Goal: Task Accomplishment & Management: Use online tool/utility

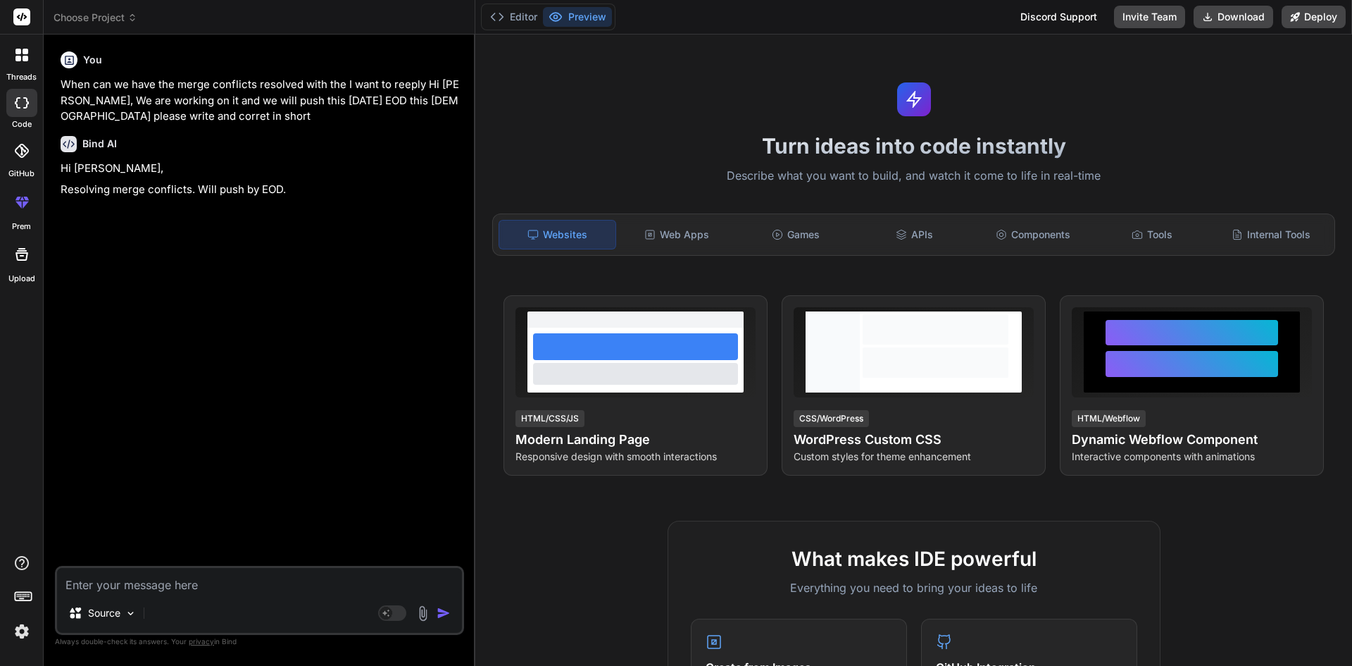
click at [128, 575] on textarea at bounding box center [259, 580] width 405 height 25
paste textarea "services.AddDbContext<DixonDirectionalDbContext>((options) => { options.UseSqlS…"
type textarea "services.AddDbContext<DixonDirectionalDbContext>((options) => { options.UseSqlS…"
type textarea "x"
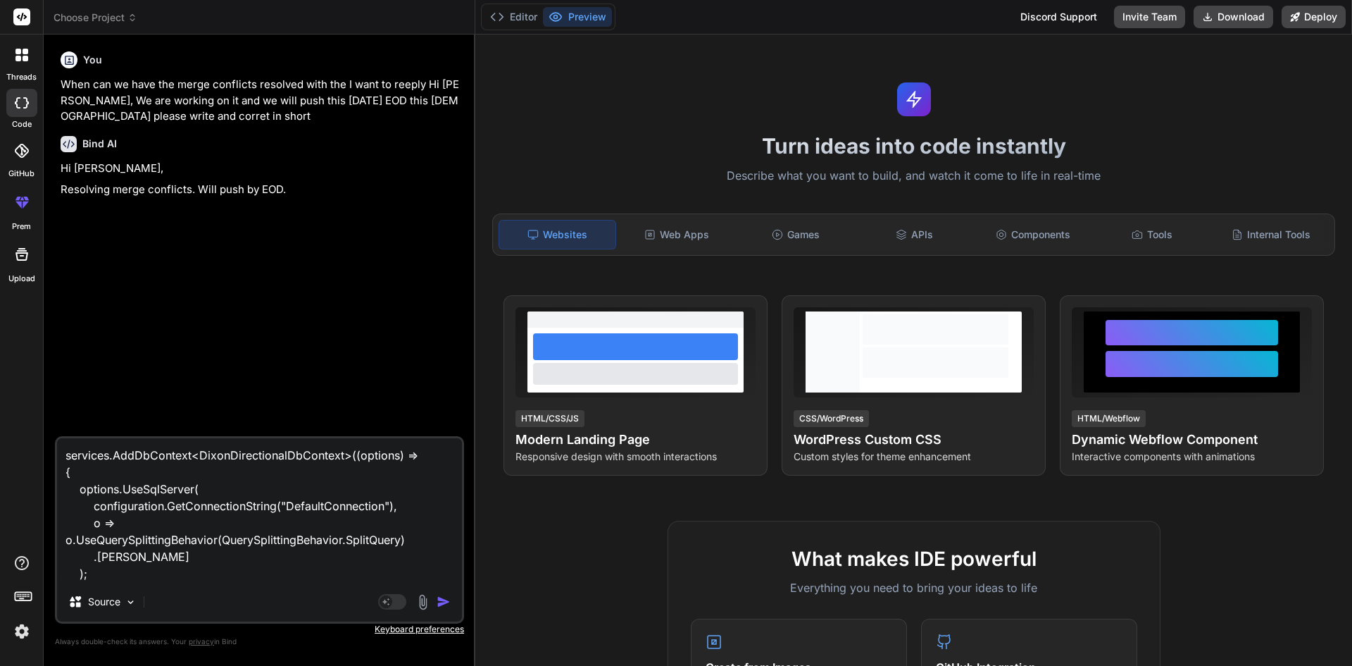
type textarea "services.AddDbContext<DixonDirectionalDbContext>((options) => { options.UseSqlS…"
type textarea "x"
type textarea "services.AddDbContext<DixonDirectionalDbContext>((options) => { options.UseSqlS…"
type textarea "x"
type textarea "services.AddDbContext<DixonDirectionalDbContext>((options) => { options.UseSqlS…"
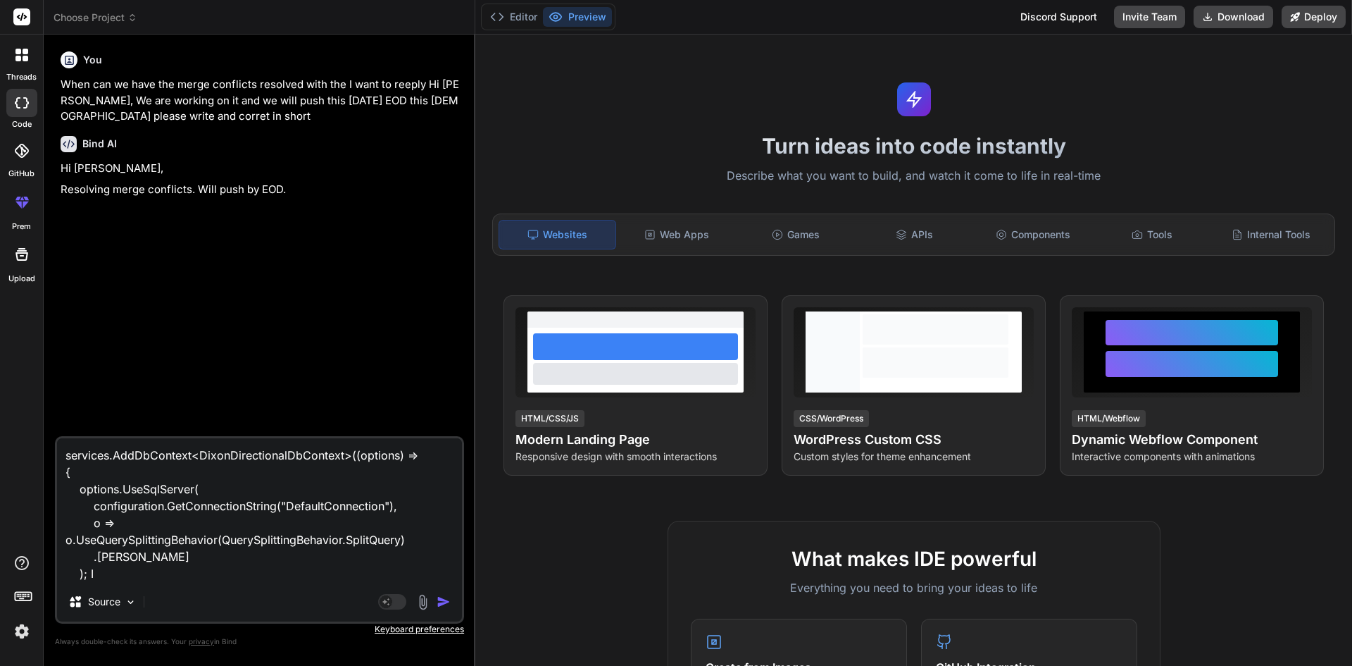
type textarea "x"
type textarea "services.AddDbContext<DixonDirectionalDbContext>((options) => { options.UseSqlS…"
type textarea "x"
type textarea "services.AddDbContext<DixonDirectionalDbContext>((options) => { options.UseSqlS…"
type textarea "x"
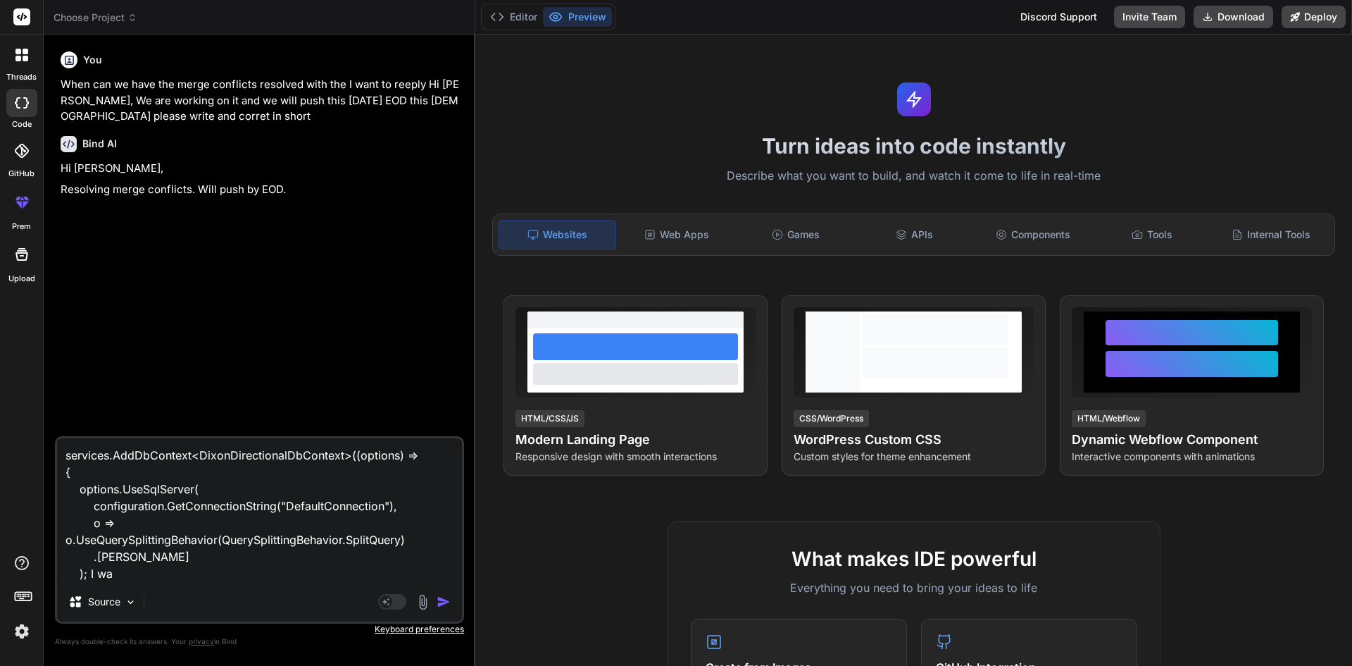
type textarea "services.AddDbContext<DixonDirectionalDbContext>((options) => { options.UseSqlS…"
type textarea "x"
type textarea "services.AddDbContext<DixonDirectionalDbContext>((options) => { options.UseSqlS…"
type textarea "x"
type textarea "services.AddDbContext<DixonDirectionalDbContext>((options) => { options.UseSqlS…"
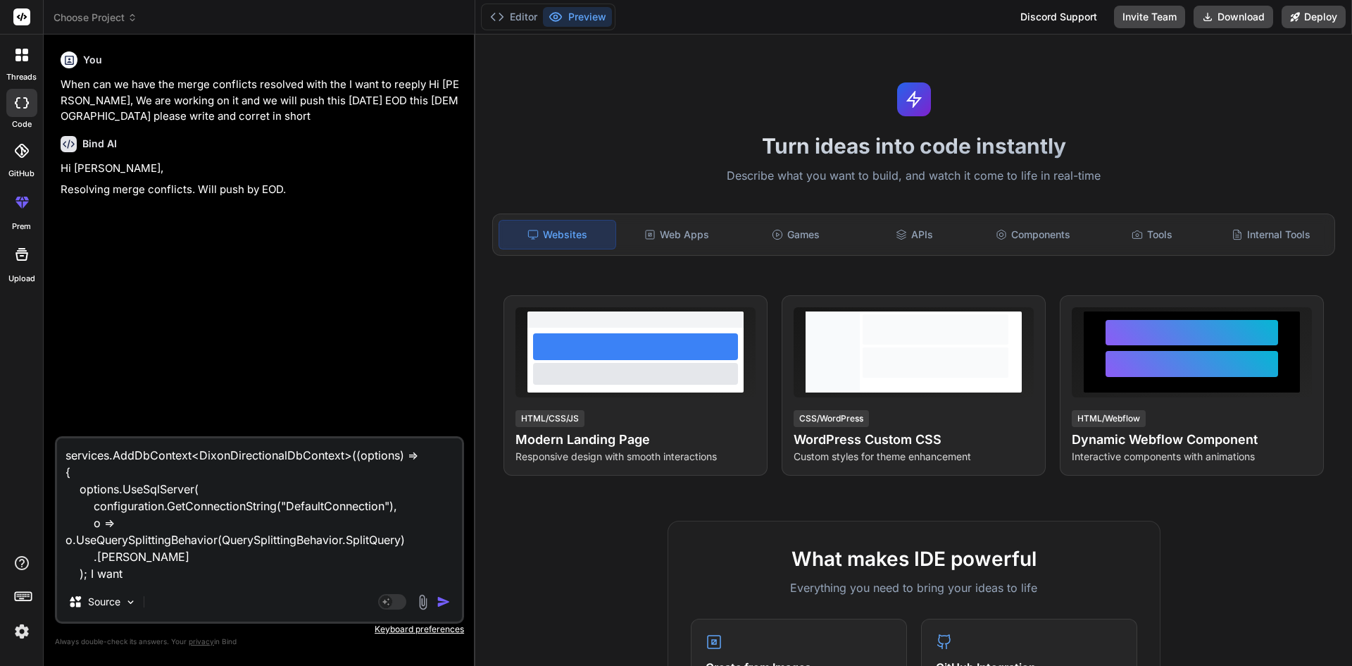
type textarea "x"
type textarea "services.AddDbContext<DixonDirectionalDbContext>((options) => { options.UseSqlS…"
type textarea "x"
type textarea "services.AddDbContext<DixonDirectionalDbContext>((options) => { options.UseSqlS…"
type textarea "x"
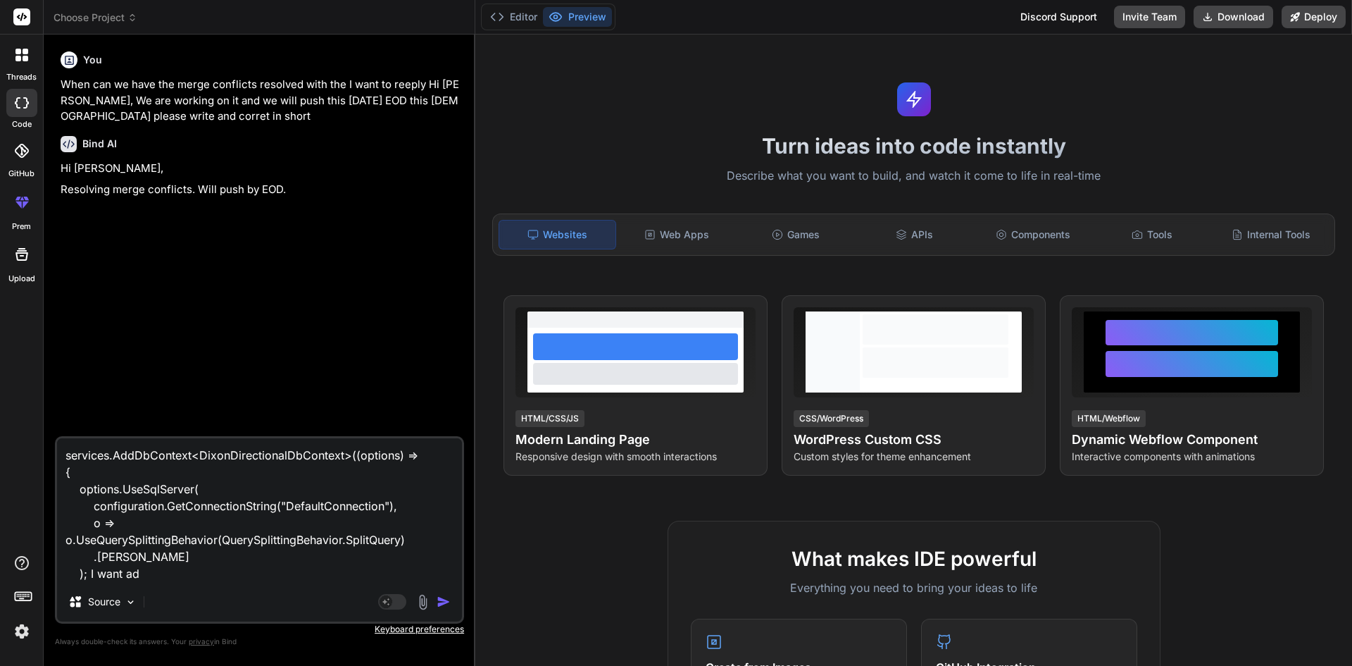
type textarea "services.AddDbContext<DixonDirectionalDbContext>((options) => { options.UseSqlS…"
type textarea "x"
type textarea "services.AddDbContext<DixonDirectionalDbContext>((options) => { options.UseSqlS…"
type textarea "x"
type textarea "services.AddDbContext<DixonDirectionalDbContext>((options) => { options.UseSqlS…"
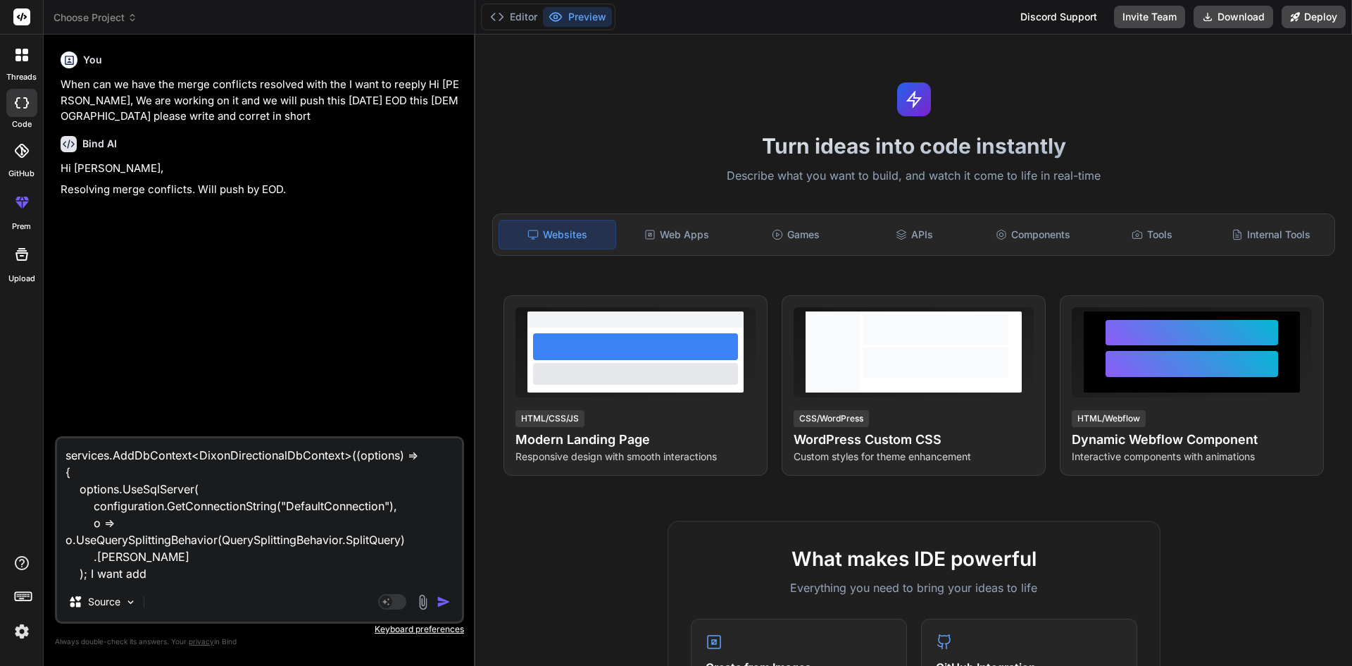
type textarea "x"
type textarea "services.AddDbContext<DixonDirectionalDbContext>((options) => { options.UseSqlS…"
type textarea "x"
type textarea "services.AddDbContext<DixonDirectionalDbContext>((options) => { options.UseSqlS…"
type textarea "x"
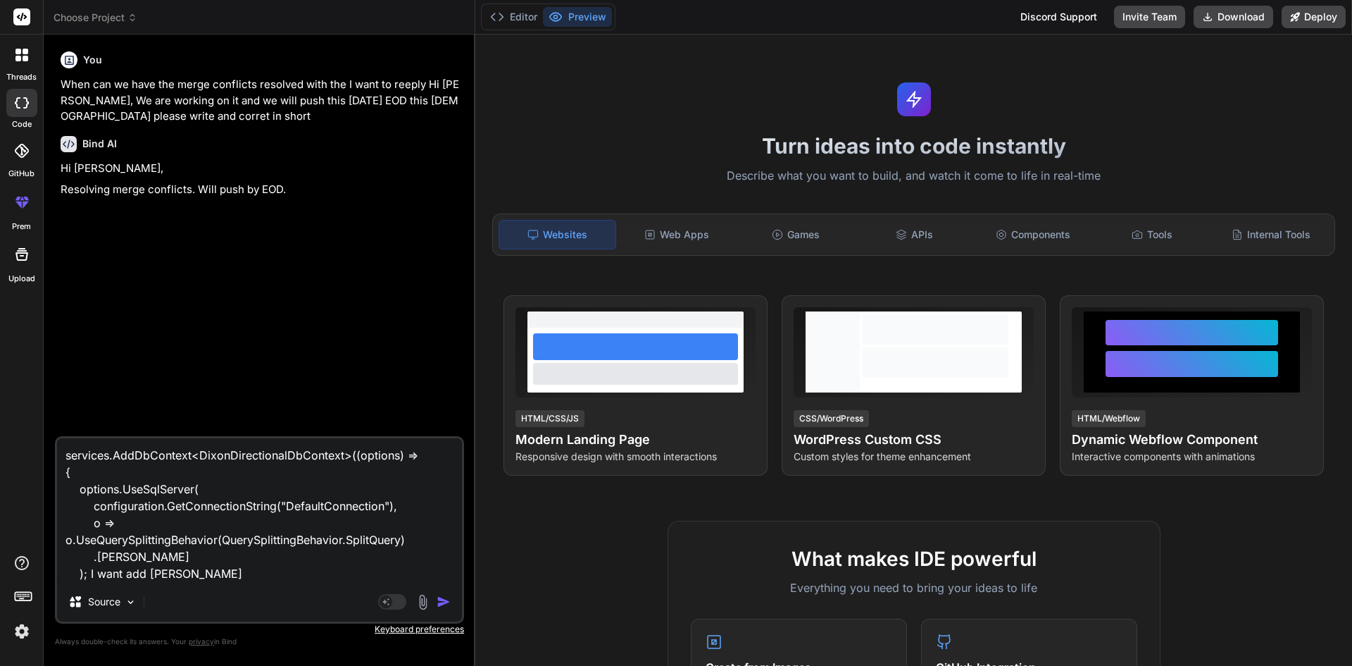
type textarea "services.AddDbContext<DixonDirectionalDbContext>((options) => { options.UseSqlS…"
type textarea "x"
type textarea "services.AddDbContext<DixonDirectionalDbContext>((options) => { options.UseSqlS…"
type textarea "x"
type textarea "services.AddDbContext<DixonDirectionalDbContext>((options) => { options.UseSqlS…"
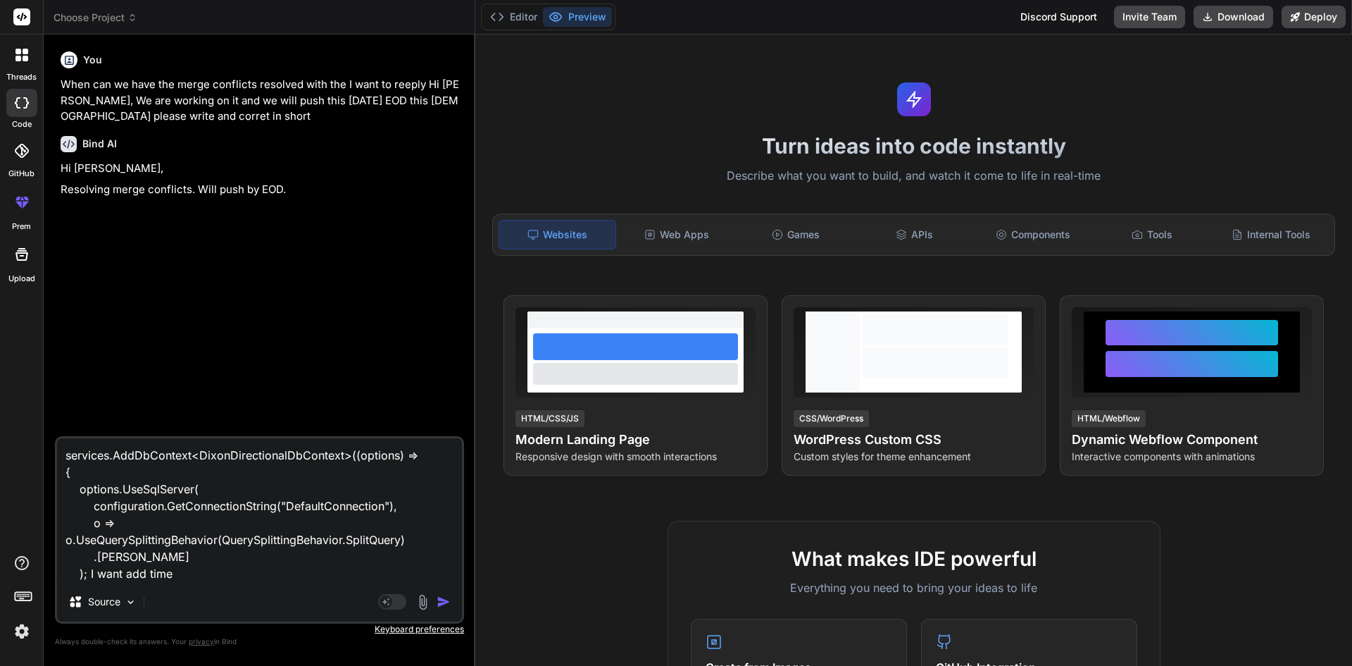
type textarea "x"
type textarea "services.AddDbContext<DixonDirectionalDbContext>((options) => { options.UseSqlS…"
type textarea "x"
type textarea "services.AddDbContext<DixonDirectionalDbContext>((options) => { options.UseSqlS…"
type textarea "x"
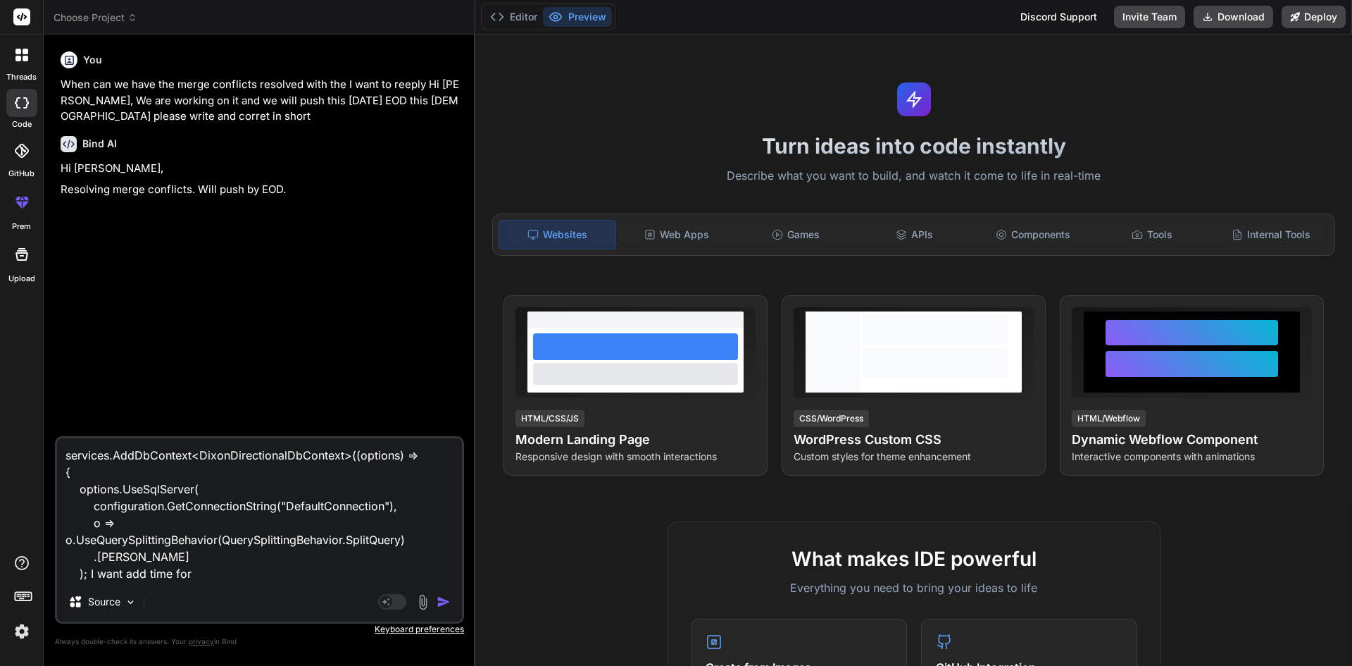
type textarea "services.AddDbContext<DixonDirectionalDbContext>((options) => { options.UseSqlS…"
type textarea "x"
type textarea "services.AddDbContext<DixonDirectionalDbContext>((options) => { options.UseSqlS…"
type textarea "x"
type textarea "services.AddDbContext<DixonDirectionalDbContext>((options) => { options.UseSqlS…"
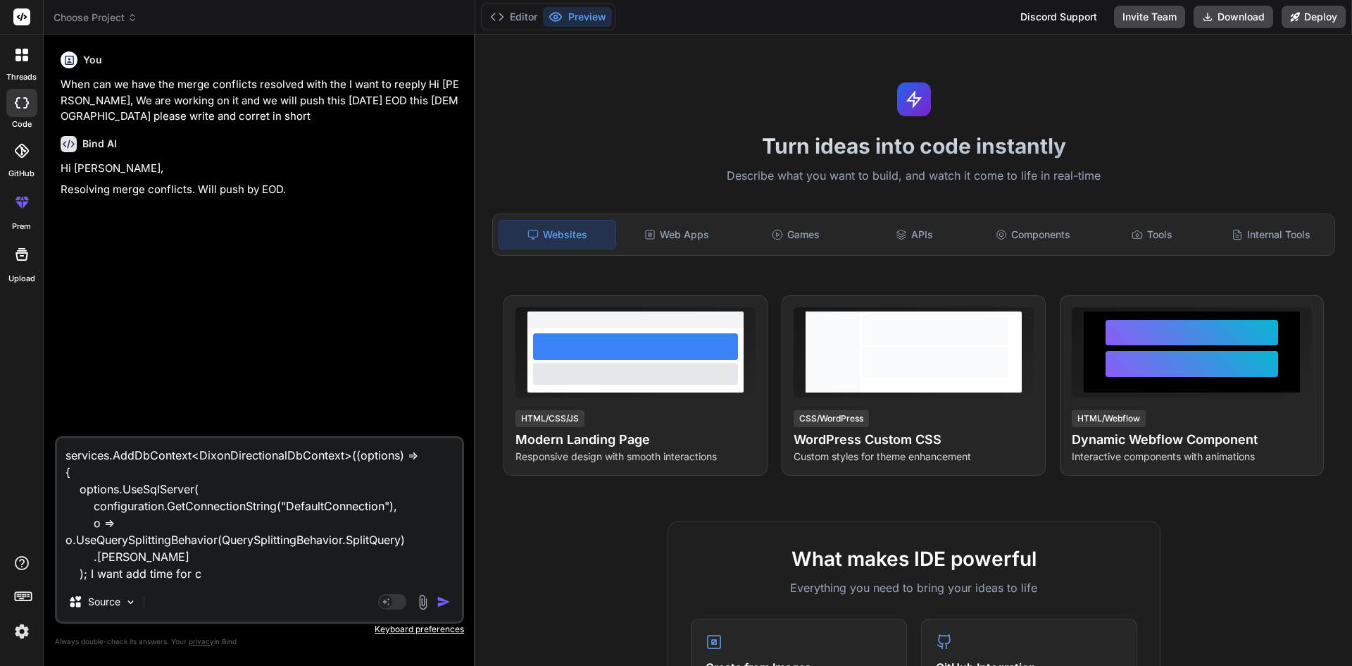
type textarea "x"
type textarea "services.AddDbContext<DixonDirectionalDbContext>((options) => { options.UseSqlS…"
type textarea "x"
type textarea "services.AddDbContext<DixonDirectionalDbContext>((options) => { options.UseSqlS…"
type textarea "x"
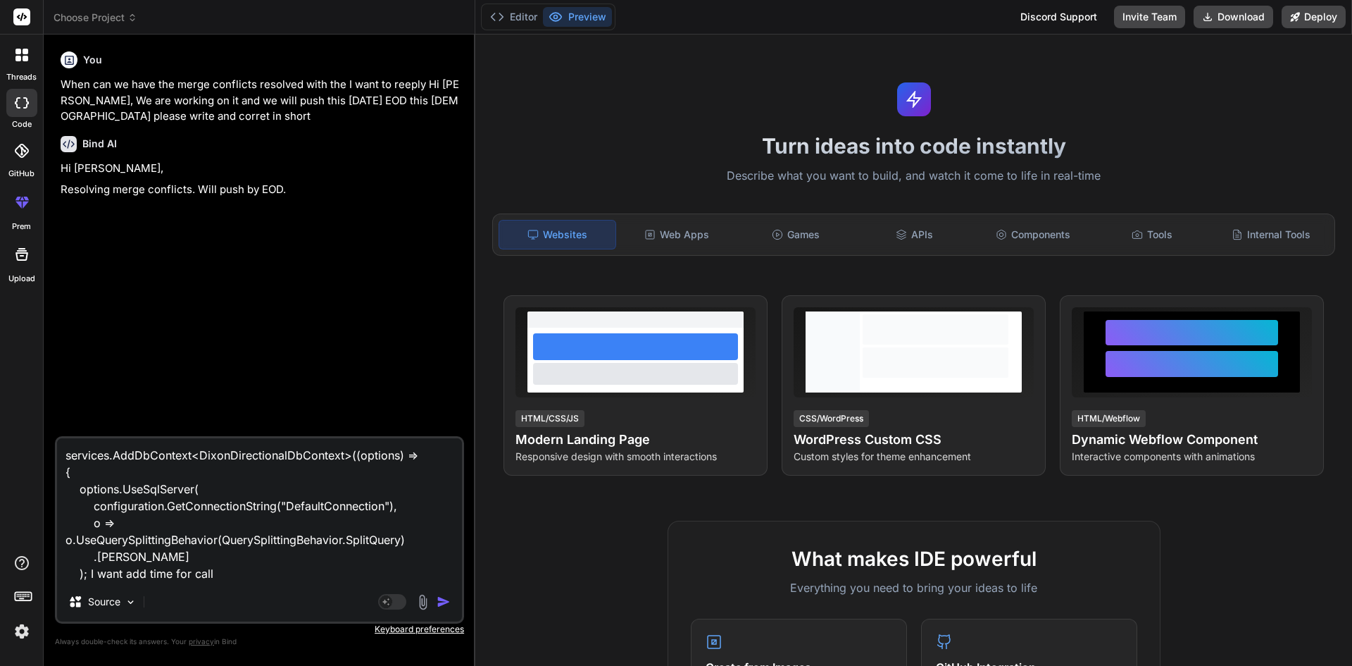
type textarea "services.AddDbContext<DixonDirectionalDbContext>((options) => { options.UseSqlS…"
type textarea "x"
type textarea "services.AddDbContext<DixonDirectionalDbContext>((options) => { options.UseSqlS…"
type textarea "x"
type textarea "services.AddDbContext<DixonDirectionalDbContext>((options) => { options.UseSqlS…"
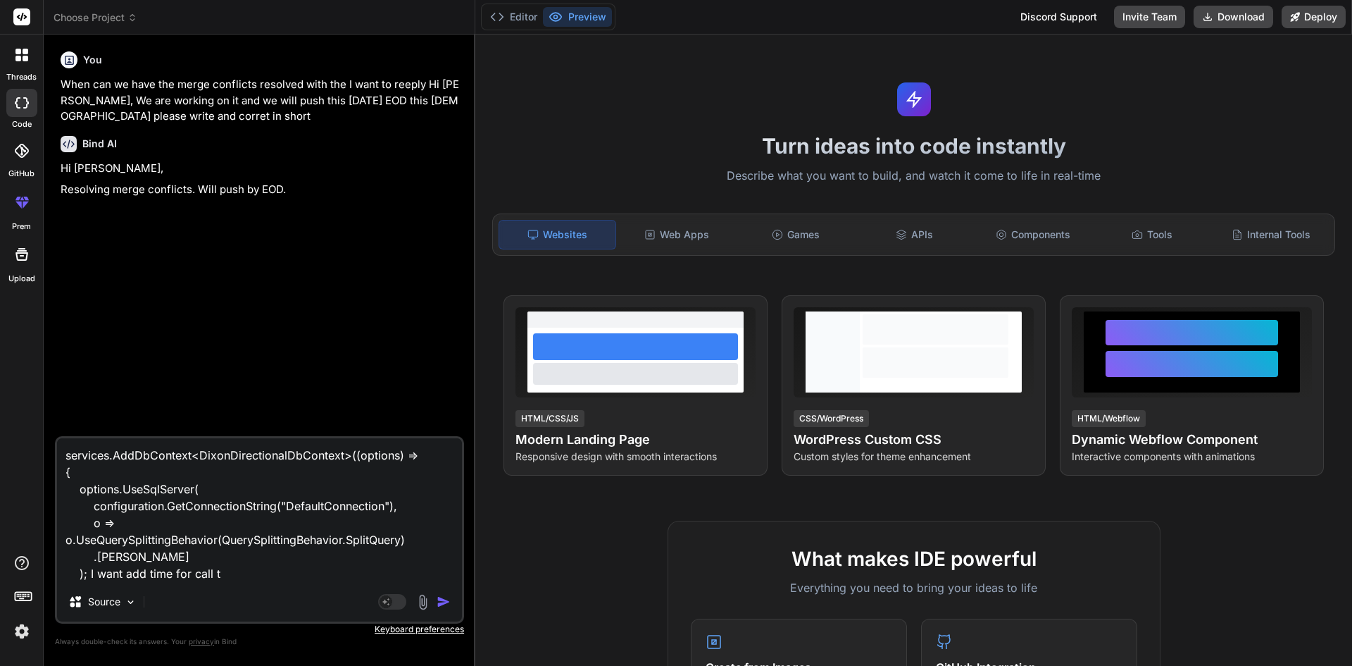
type textarea "x"
type textarea "services.AddDbContext<DixonDirectionalDbContext>((options) => { options.UseSqlS…"
type textarea "x"
type textarea "services.AddDbContext<DixonDirectionalDbContext>((options) => { options.UseSqlS…"
type textarea "x"
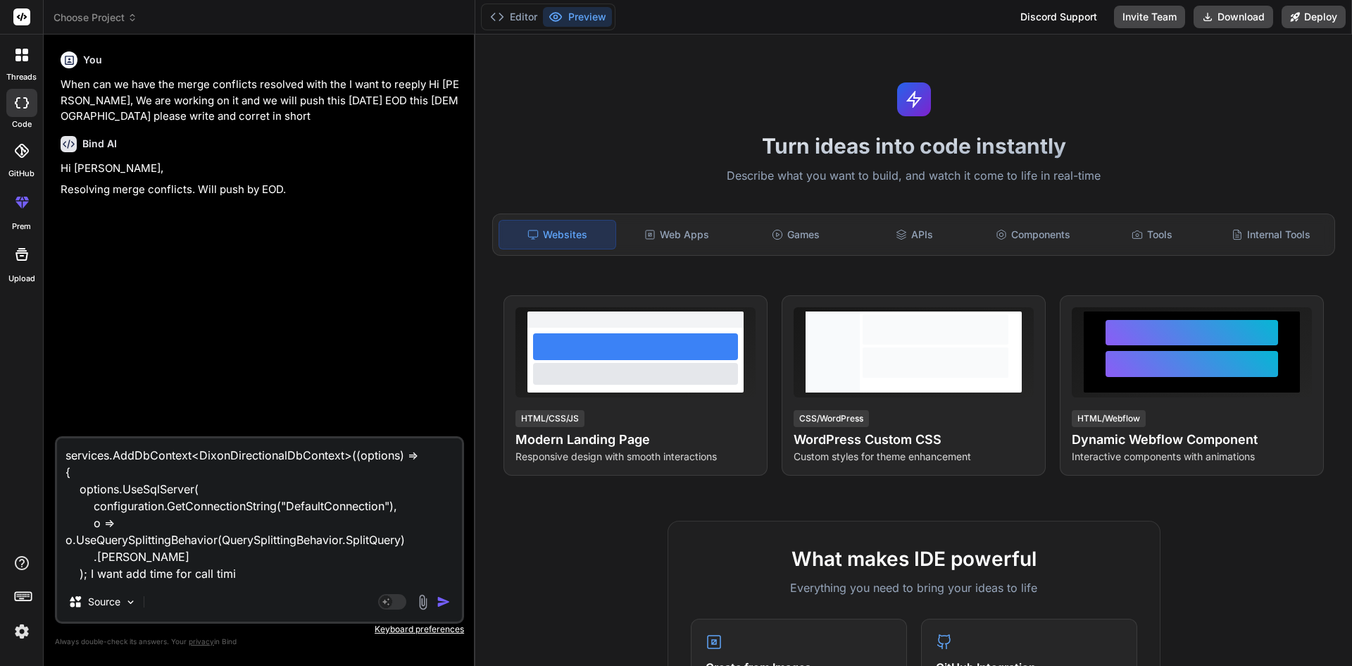
type textarea "services.AddDbContext<DixonDirectionalDbContext>((options) => { options.UseSqlS…"
type textarea "x"
type textarea "services.AddDbContext<DixonDirectionalDbContext>((options) => { options.UseSqlS…"
type textarea "x"
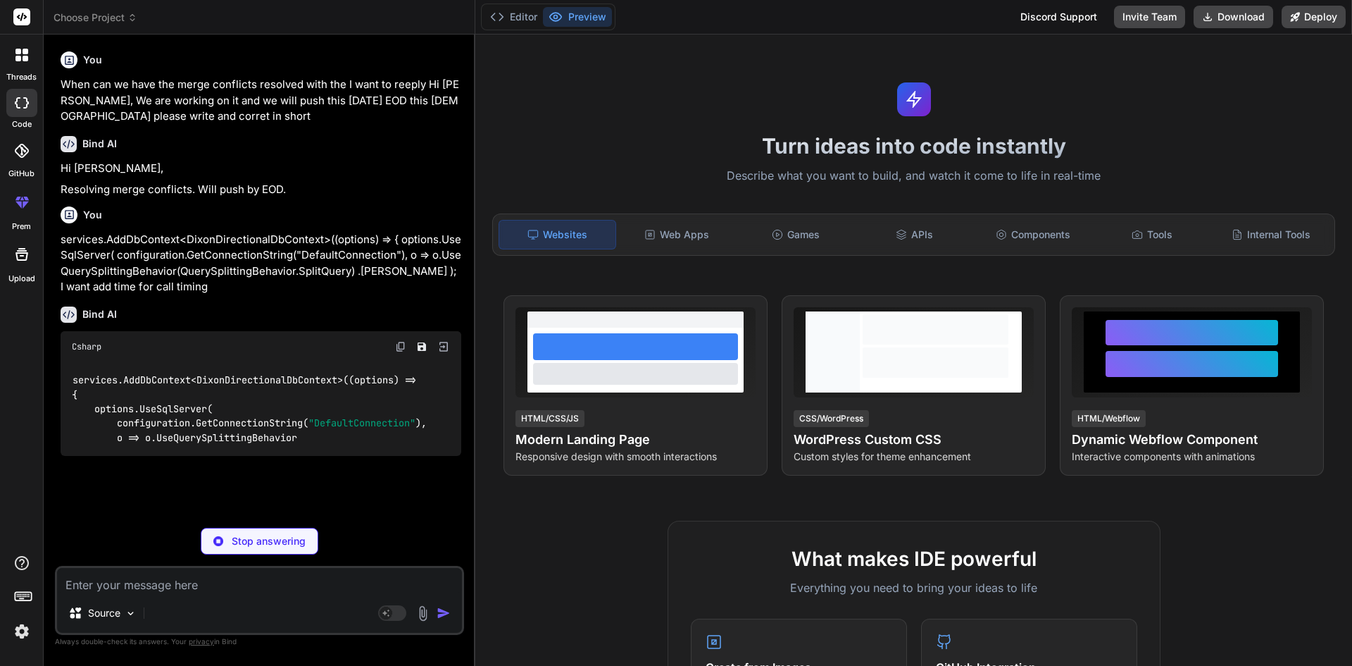
type textarea "x"
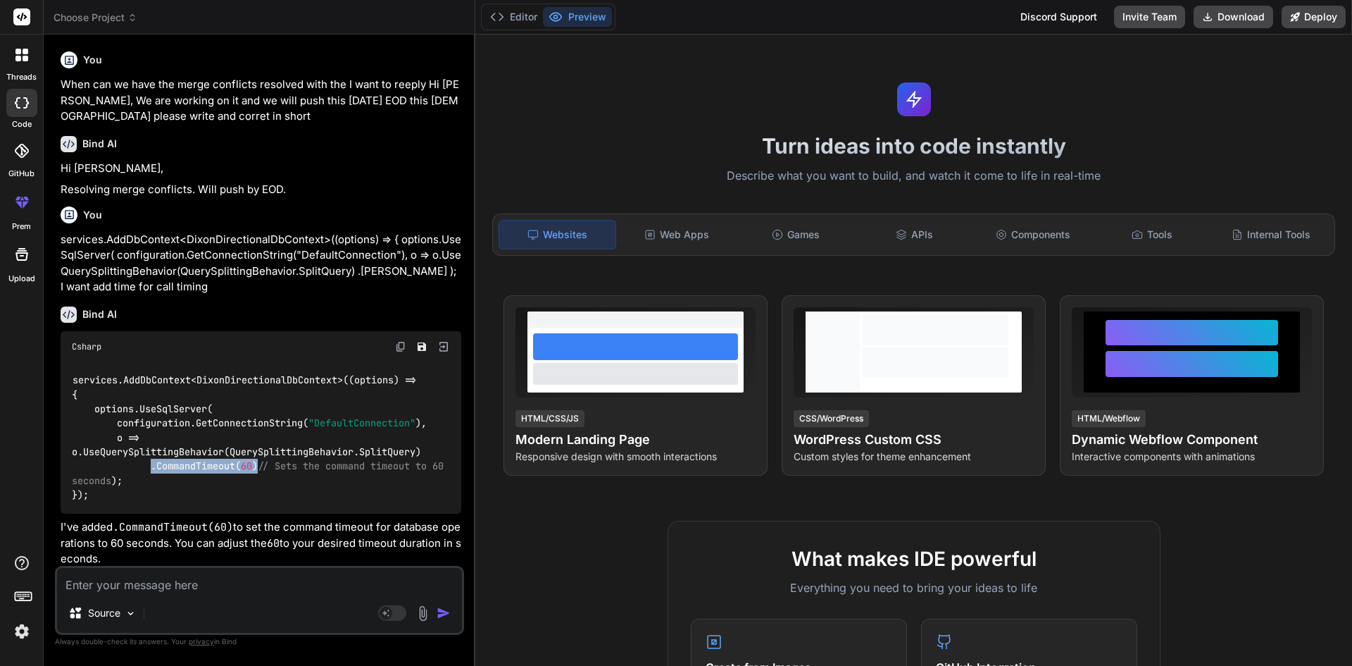
drag, startPoint x: 155, startPoint y: 466, endPoint x: 263, endPoint y: 465, distance: 108.5
click at [263, 465] on code "services.AddDbContext<DixonDirectionalDbContext>((options) => { options.UseSqlS…" at bounding box center [261, 438] width 378 height 130
copy code ".CommandTimeout( 60 )"
click at [167, 580] on textarea at bounding box center [259, 580] width 405 height 25
paste textarea "• Worked on to take pull request from develop branch and merge code in daysvsde…"
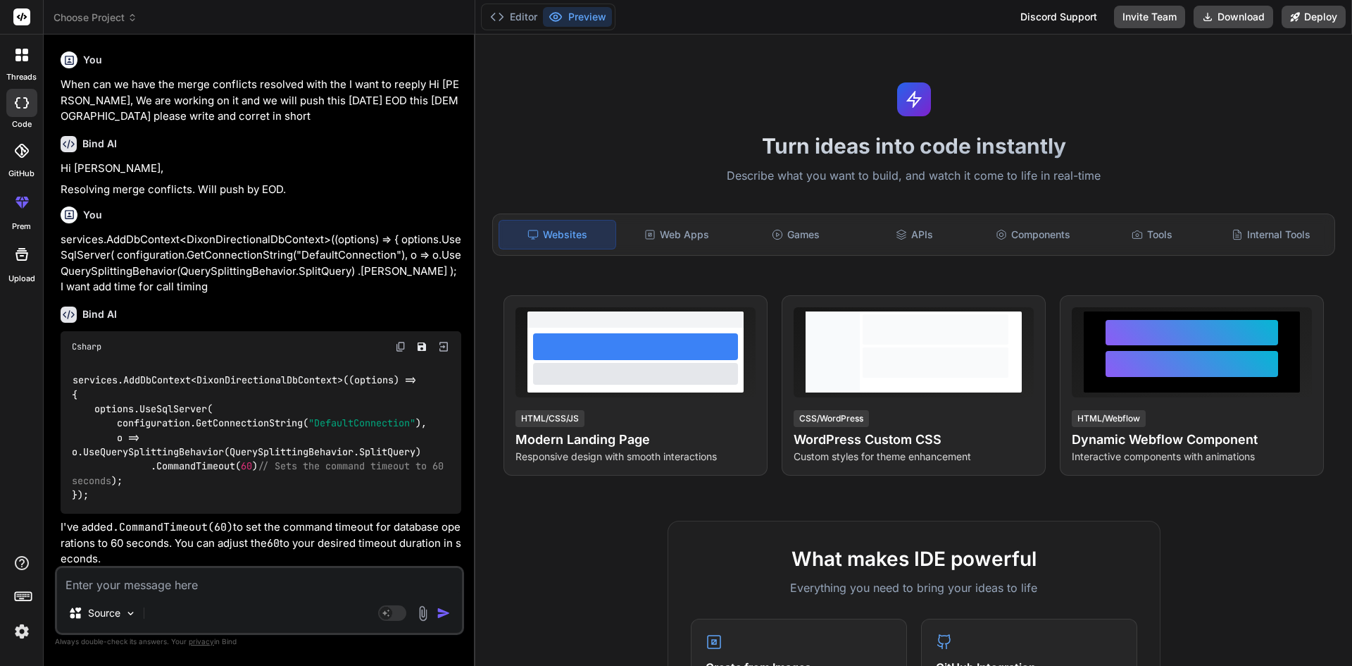
type textarea "• Worked on to take pull request from develop branch and merge code in daysvsde…"
type textarea "x"
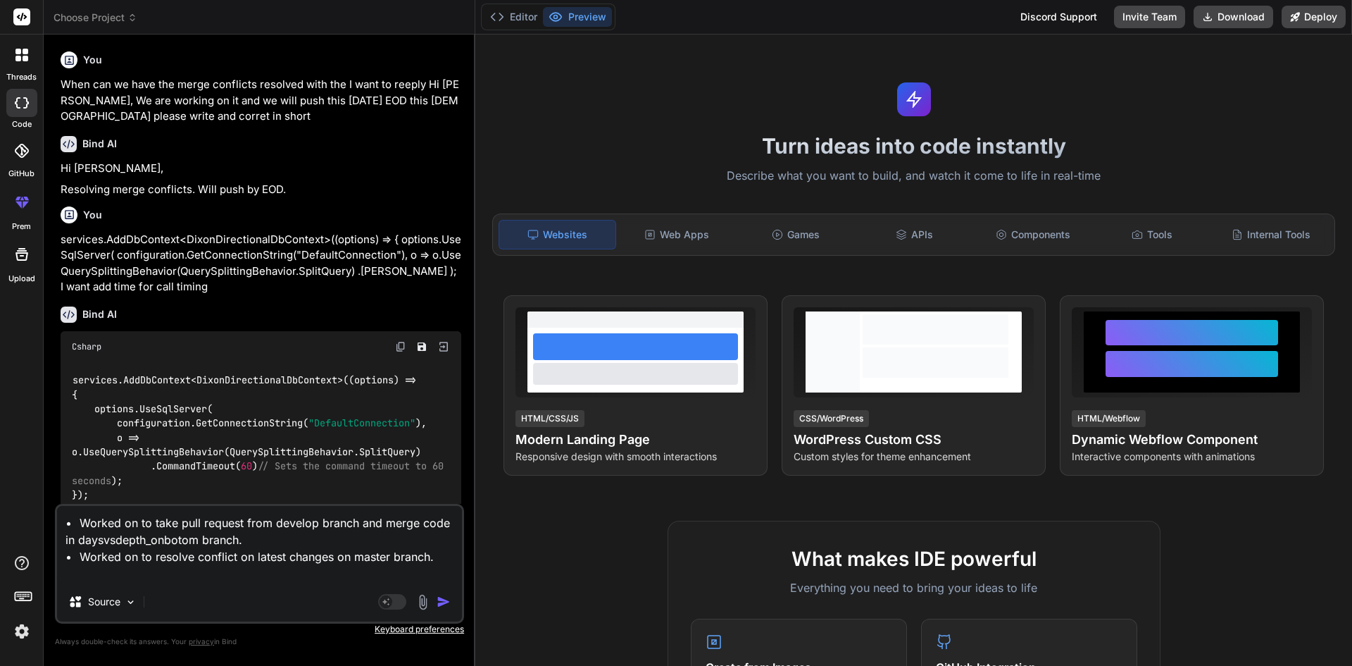
type textarea "• Worked on to take pull request from develop branch and merge code in daysvsde…"
type textarea "x"
type textarea "• Worked on to take pull request from develop branch and merge code in daysvsde…"
type textarea "x"
type textarea "• Worked on to take pull request from develop branch and merge code in daysvsde…"
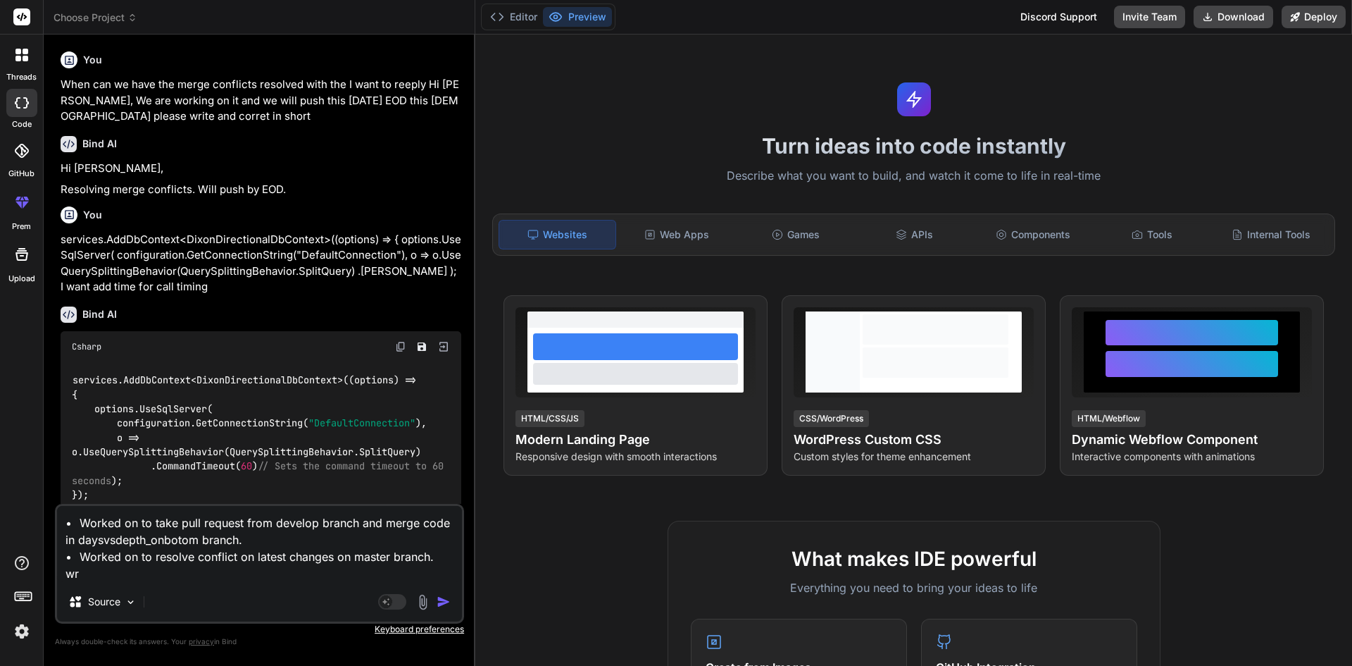
type textarea "x"
type textarea "• Worked on to take pull request from develop branch and merge code in daysvsde…"
type textarea "x"
type textarea "• Worked on to take pull request from develop branch and merge code in daysvsde…"
type textarea "x"
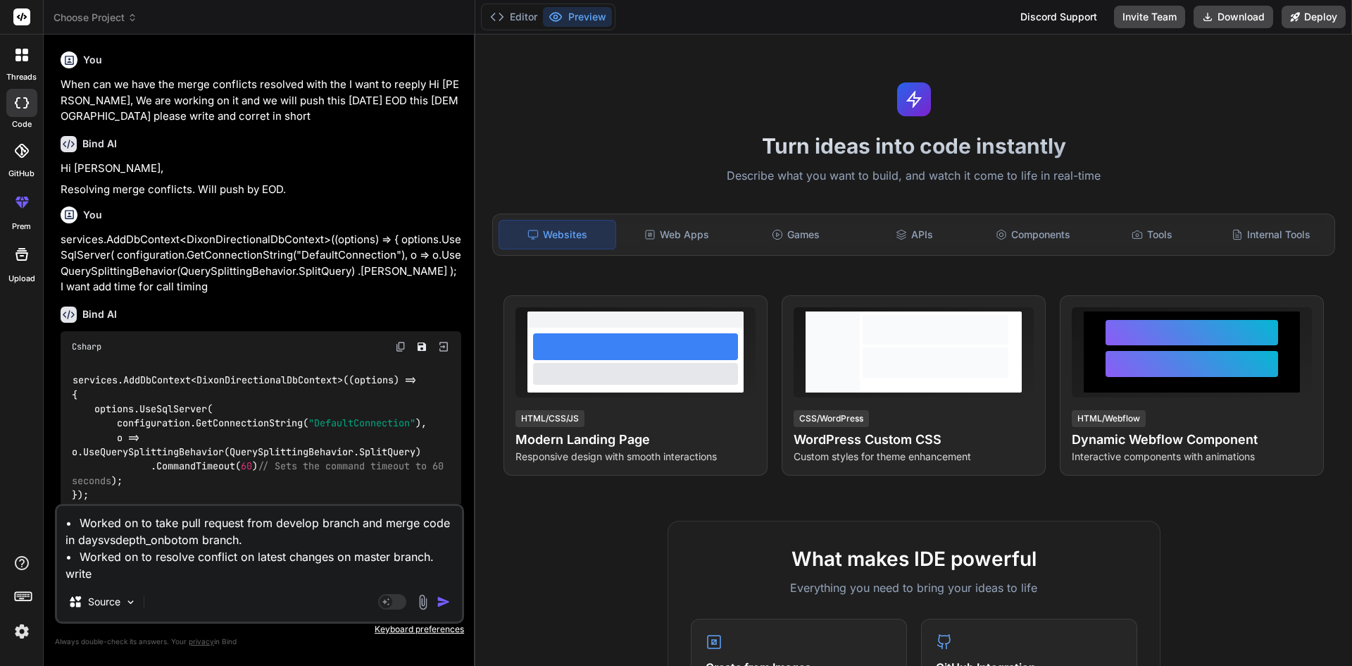
type textarea "• Worked on to take pull request from develop branch and merge code in daysvsde…"
type textarea "x"
type textarea "• Worked on to take pull request from develop branch and merge code in daysvsde…"
type textarea "x"
type textarea "• Worked on to take pull request from develop branch and merge code in daysvsde…"
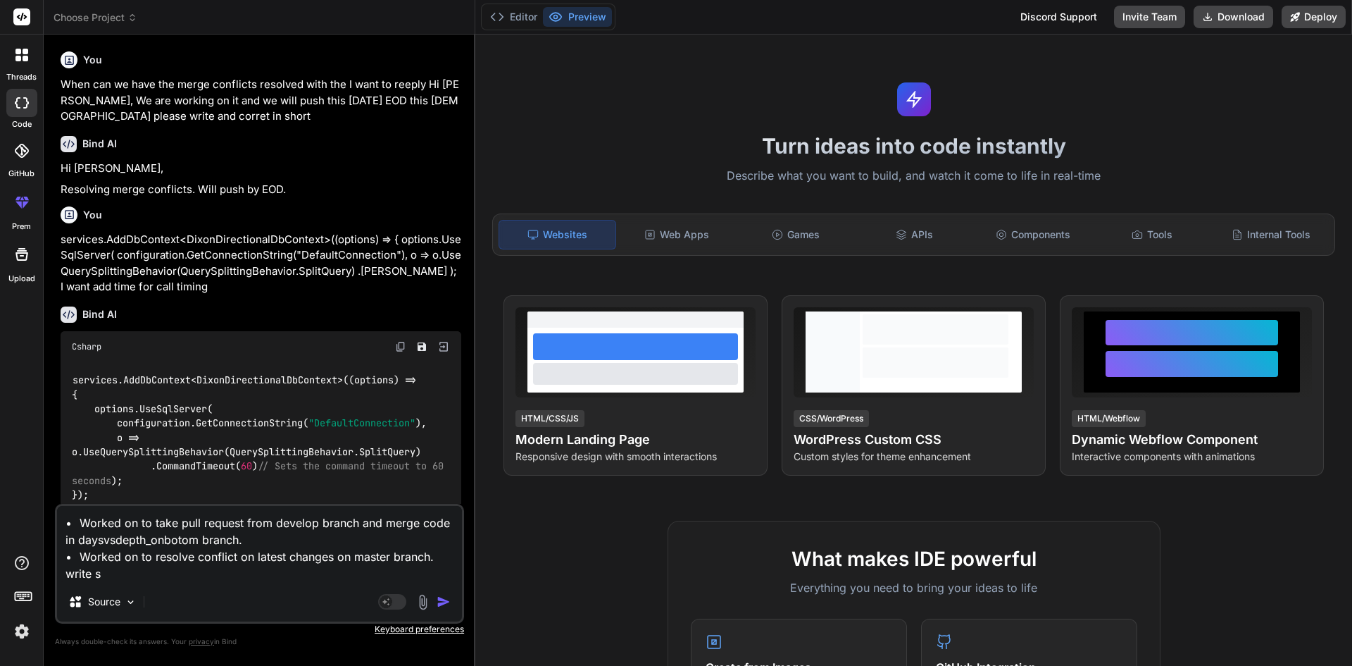
type textarea "x"
type textarea "• Worked on to take pull request from develop branch and merge code in daysvsde…"
type textarea "x"
type textarea "• Worked on to take pull request from develop branch and merge code in daysvsde…"
type textarea "x"
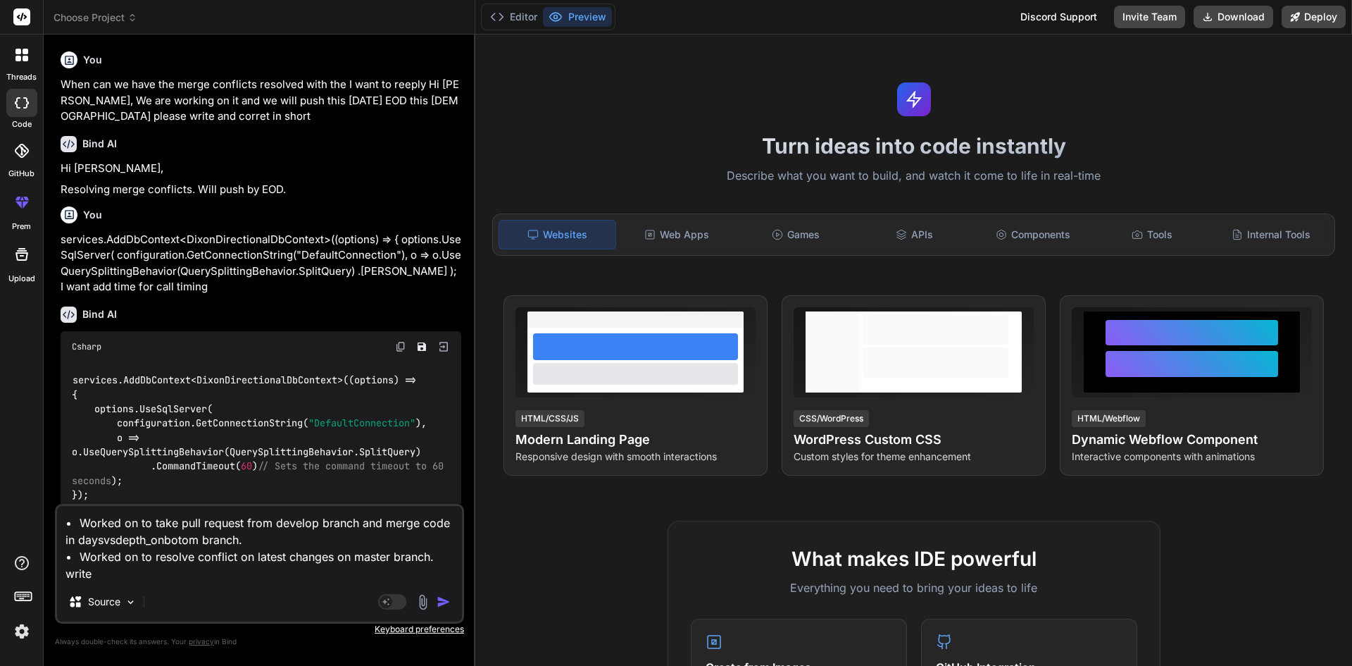
type textarea "• Worked on to take pull request from develop branch and merge code in daysvsde…"
type textarea "x"
type textarea "• Worked on to take pull request from develop branch and merge code in daysvsde…"
type textarea "x"
type textarea "• Worked on to take pull request from develop branch and merge code in daysvsde…"
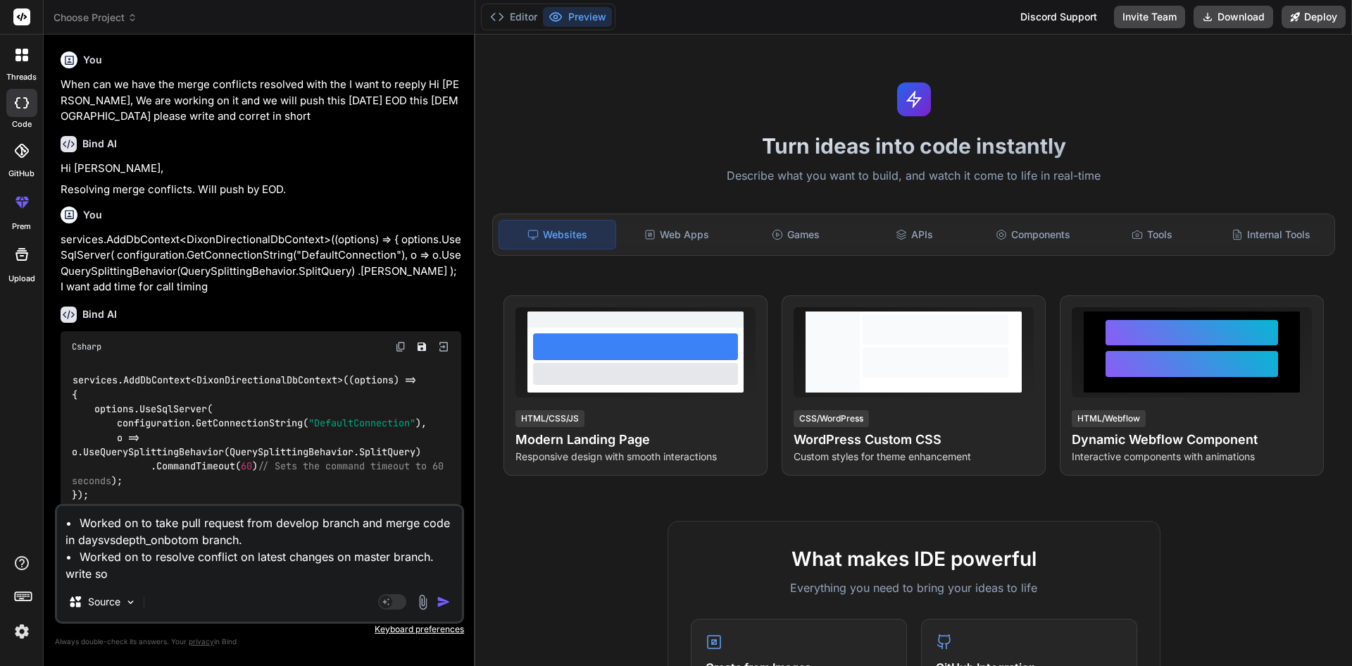
type textarea "x"
type textarea "• Worked on to take pull request from develop branch and merge code in daysvsde…"
type textarea "x"
type textarea "• Worked on to take pull request from develop branch and merge code in daysvsde…"
type textarea "x"
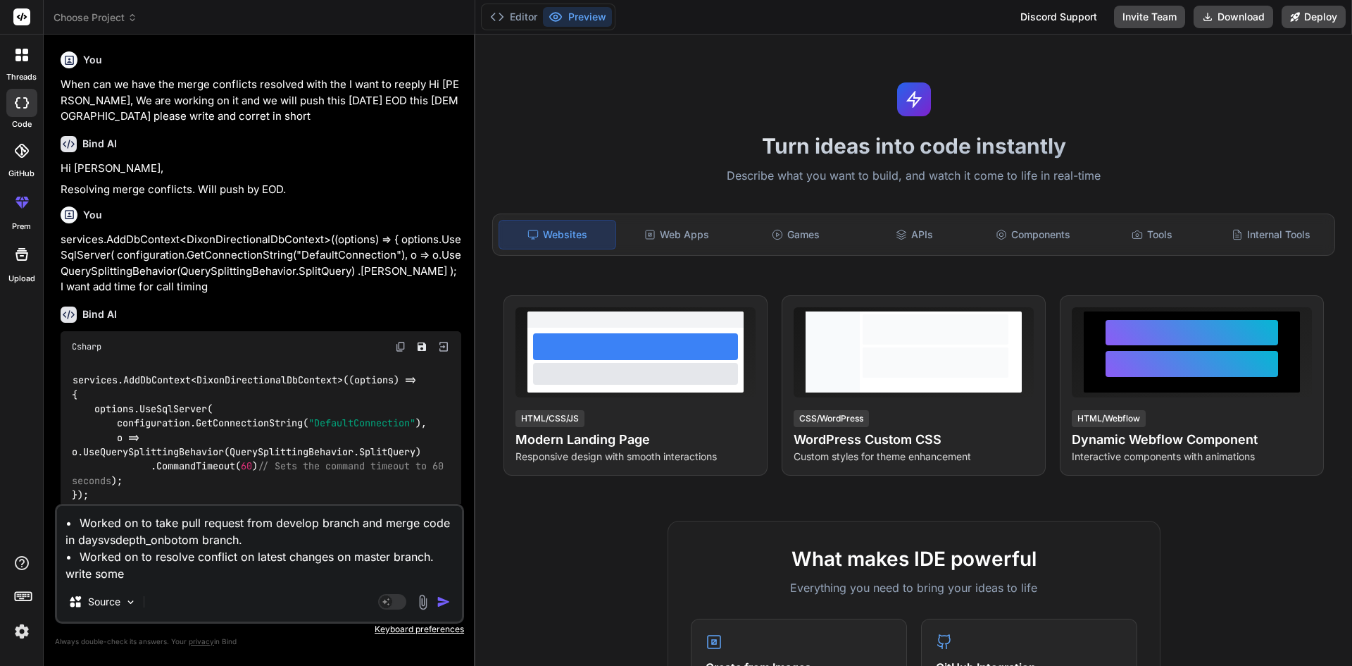
type textarea "• Worked on to take pull request from develop branch and merge code in daysvsde…"
type textarea "x"
type textarea "• Worked on to take pull request from develop branch and merge code in daysvsde…"
type textarea "x"
type textarea "• Worked on to take pull request from develop branch and merge code in daysvsde…"
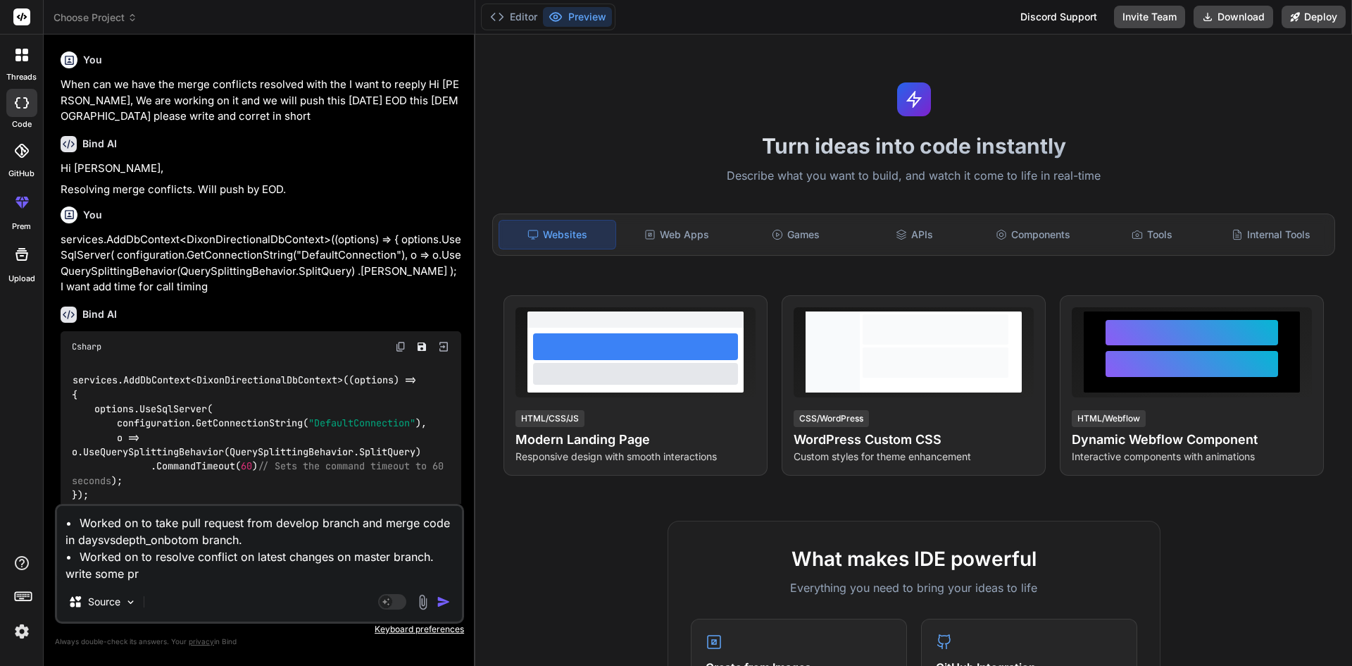
type textarea "x"
type textarea "• Worked on to take pull request from develop branch and merge code in daysvsde…"
type textarea "x"
type textarea "• Worked on to take pull request from develop branch and merge code in daysvsde…"
type textarea "x"
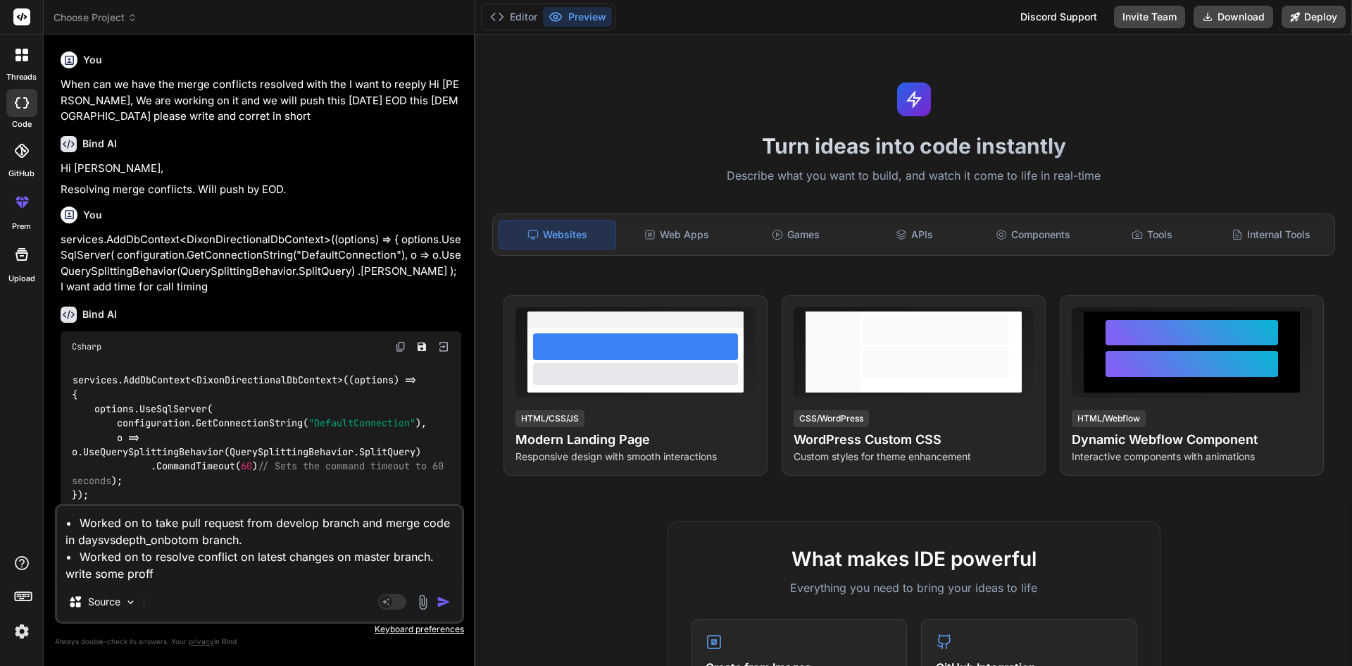
type textarea "• Worked on to take pull request from develop branch and merge code in daysvsde…"
type textarea "x"
type textarea "• Worked on to take pull request from develop branch and merge code in daysvsde…"
type textarea "x"
type textarea "• Worked on to take pull request from develop branch and merge code in daysvsde…"
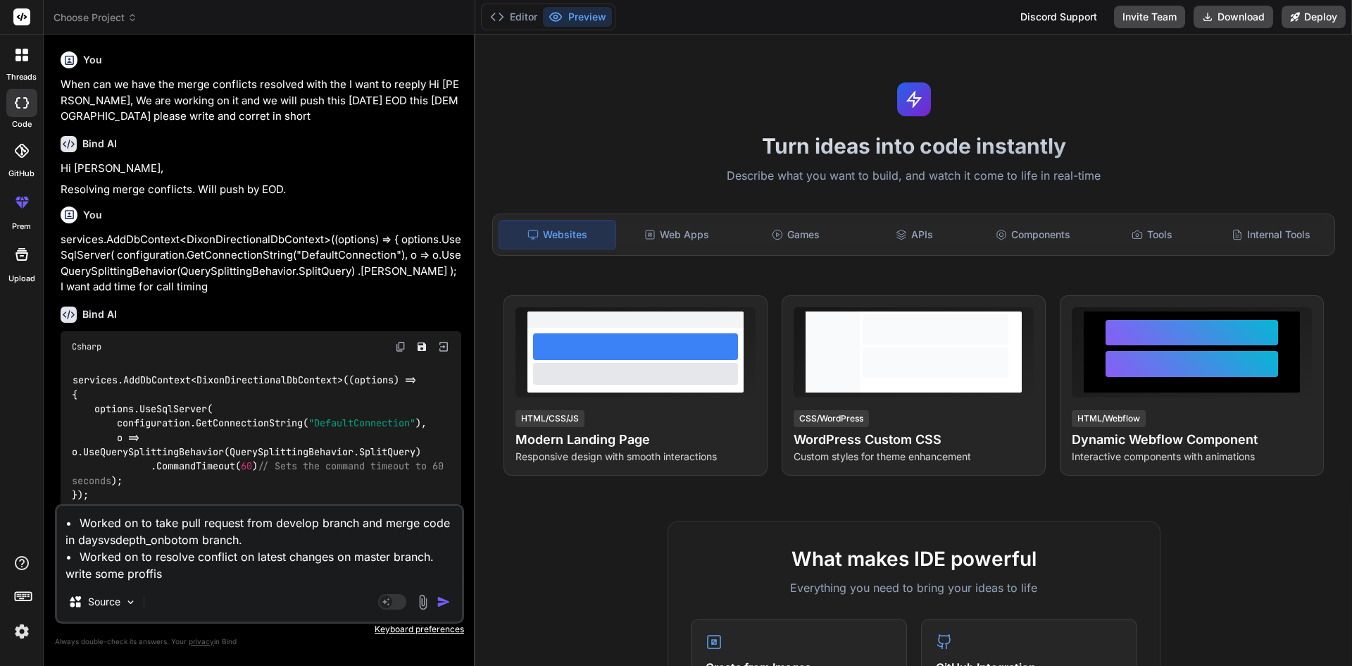
type textarea "x"
type textarea "• Worked on to take pull request from develop branch and merge code in daysvsde…"
type textarea "x"
type textarea "• Worked on to take pull request from develop branch and merge code in daysvsde…"
type textarea "x"
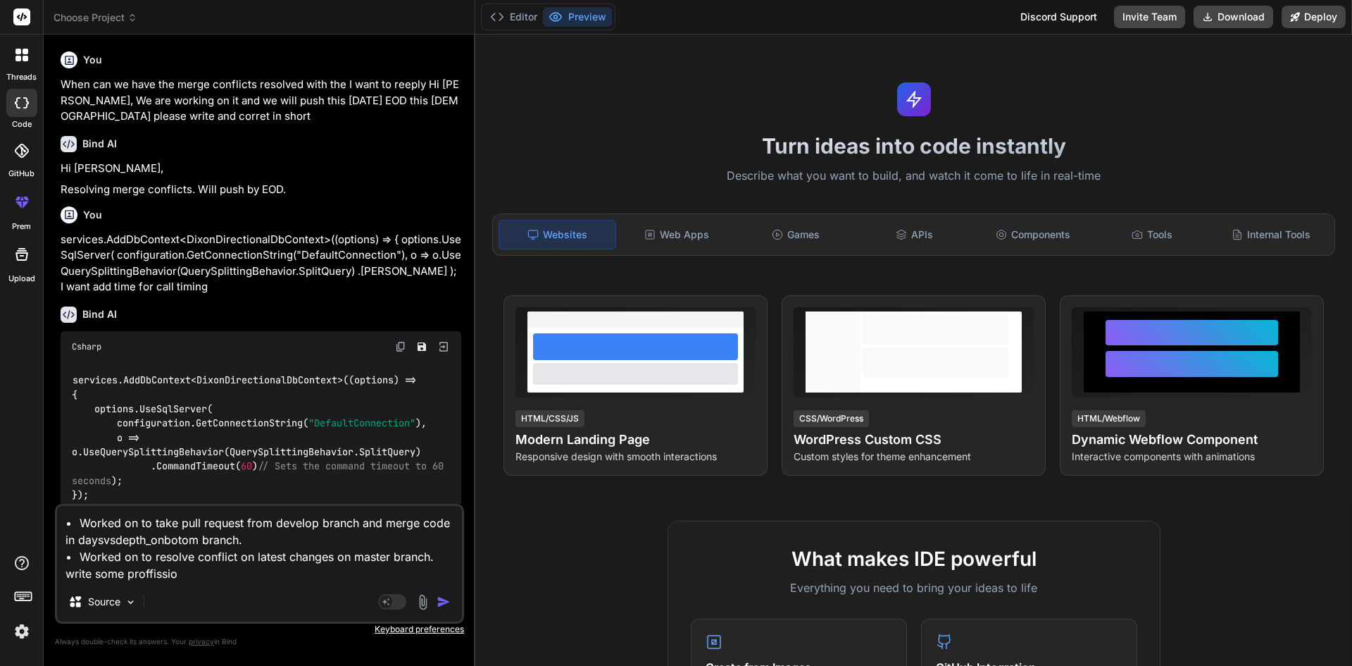
type textarea "• Worked on to take pull request from develop branch and merge code in daysvsde…"
type textarea "x"
type textarea "• Worked on to take pull request from develop branch and merge code in daysvsde…"
type textarea "x"
type textarea "• Worked on to take pull request from develop branch and merge code in daysvsde…"
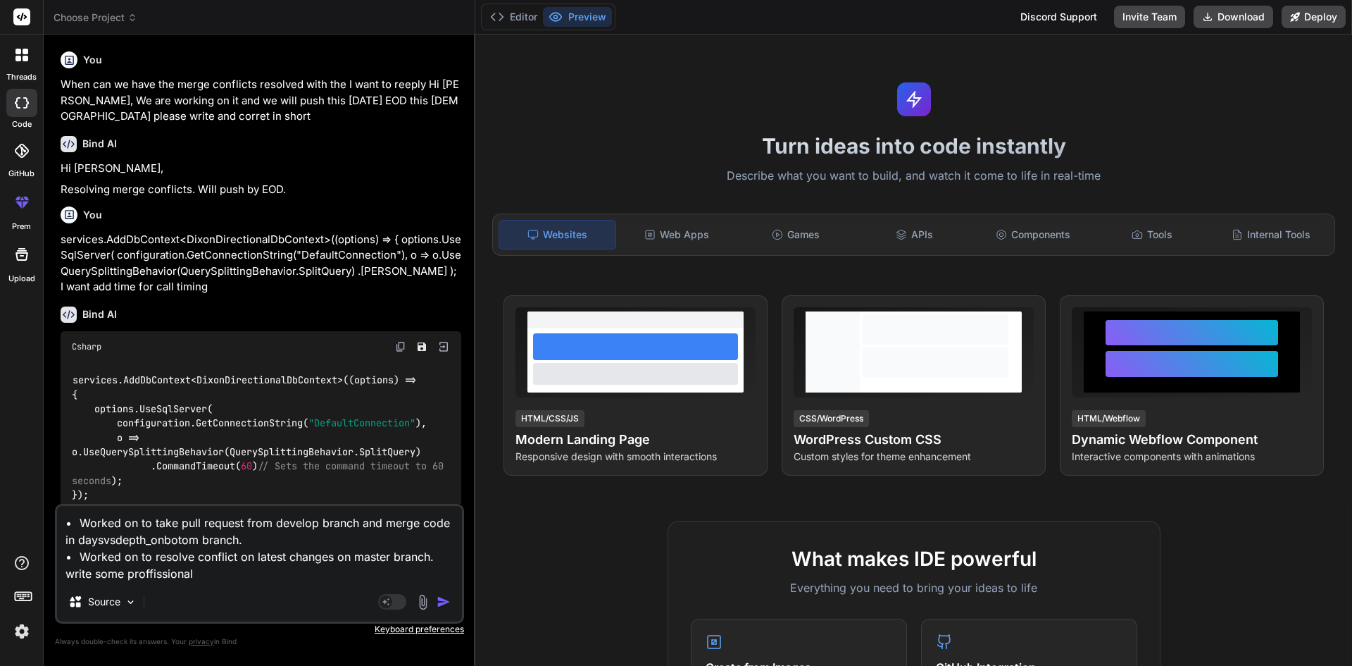
type textarea "x"
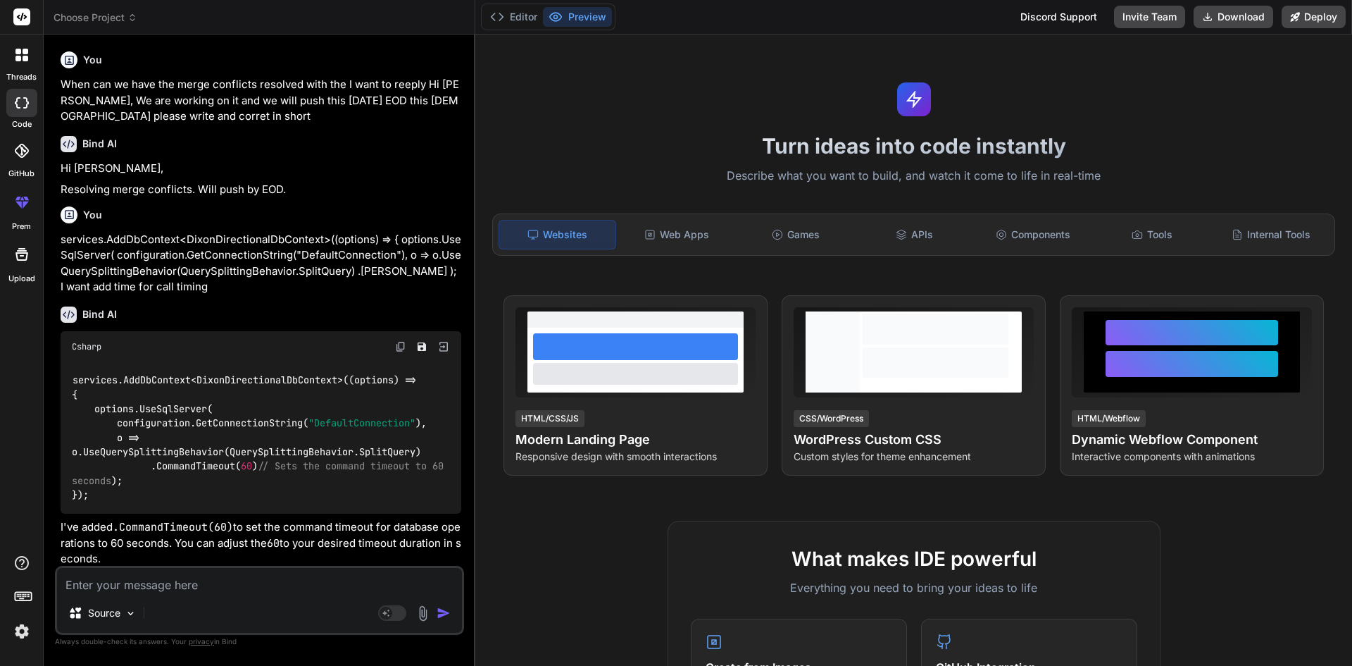
scroll to position [196, 0]
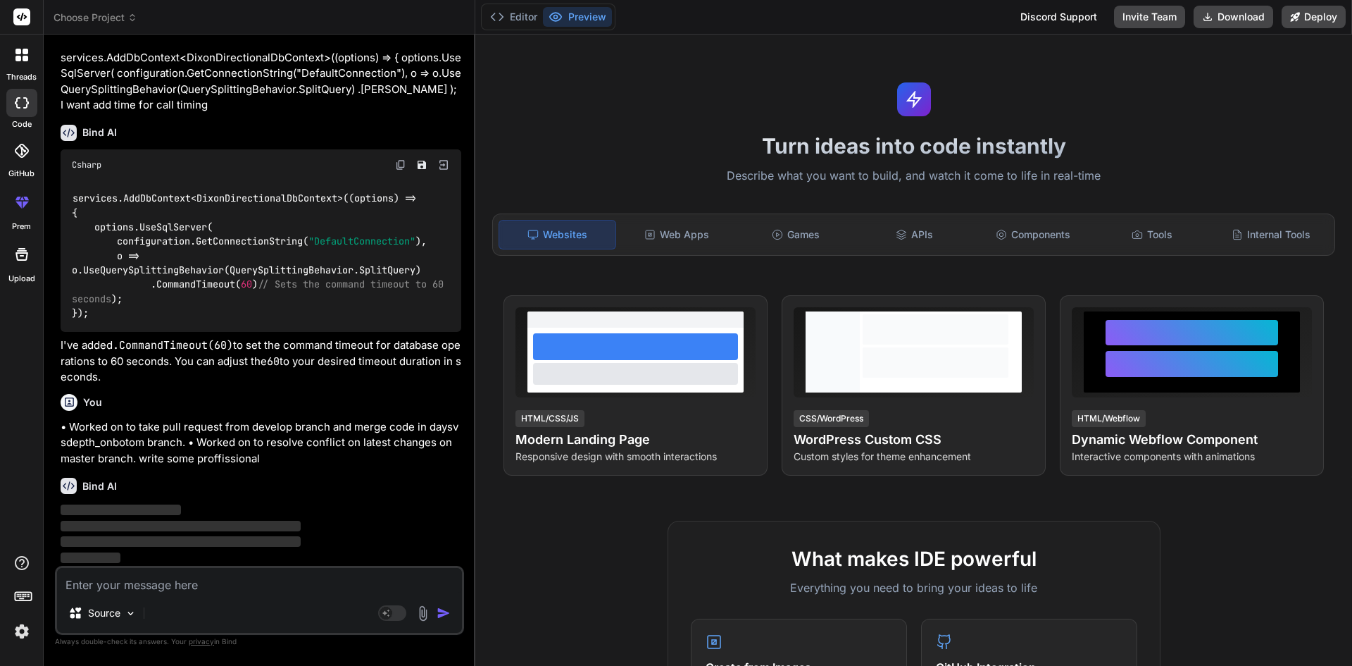
type textarea "x"
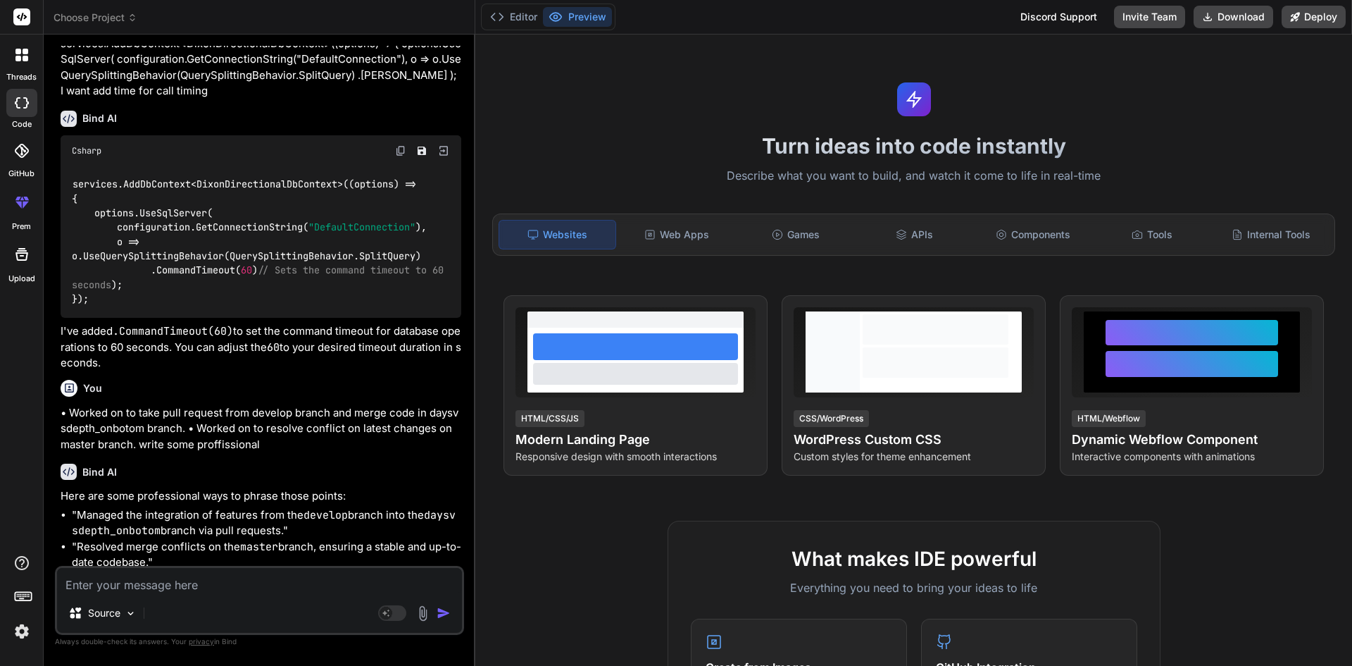
scroll to position [215, 0]
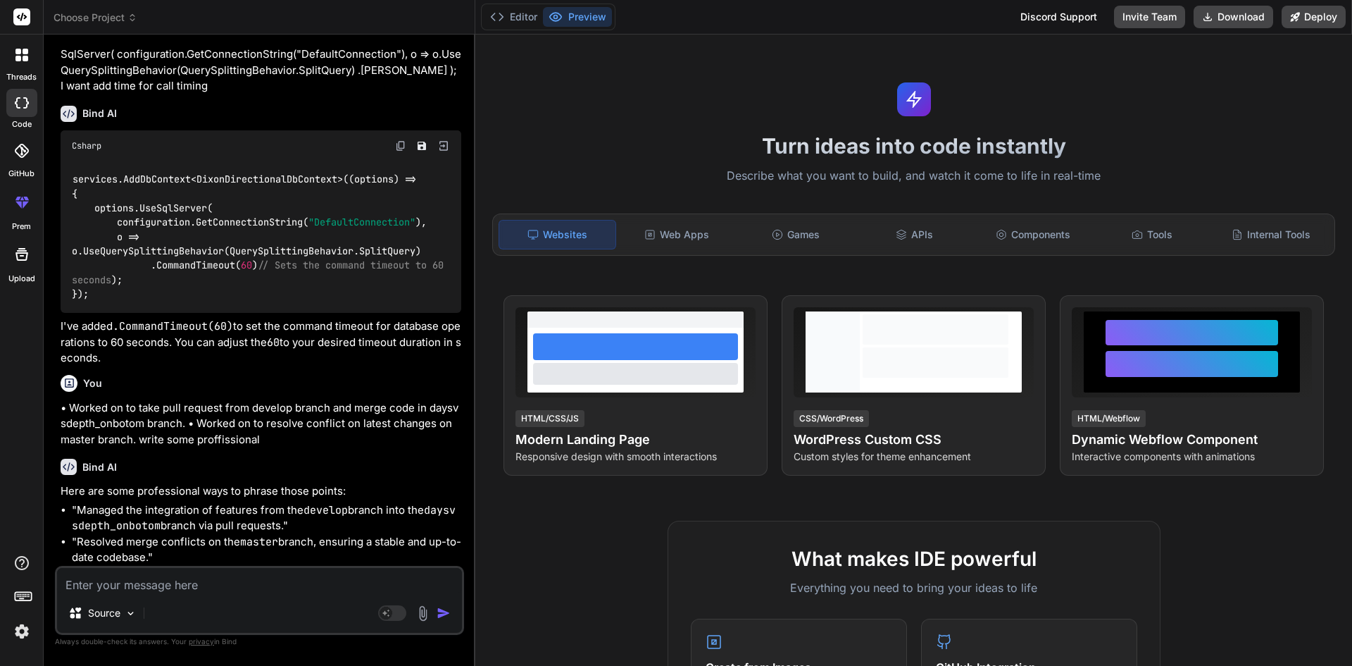
drag, startPoint x: 289, startPoint y: 524, endPoint x: 166, endPoint y: 521, distance: 123.3
click at [166, 521] on li ""Managed the integration of features from the develop branch into the daysvsdep…" at bounding box center [266, 518] width 389 height 32
click at [219, 450] on div "Bind AI Here are some professional ways to phrase those points: "Managed the in…" at bounding box center [261, 506] width 401 height 118
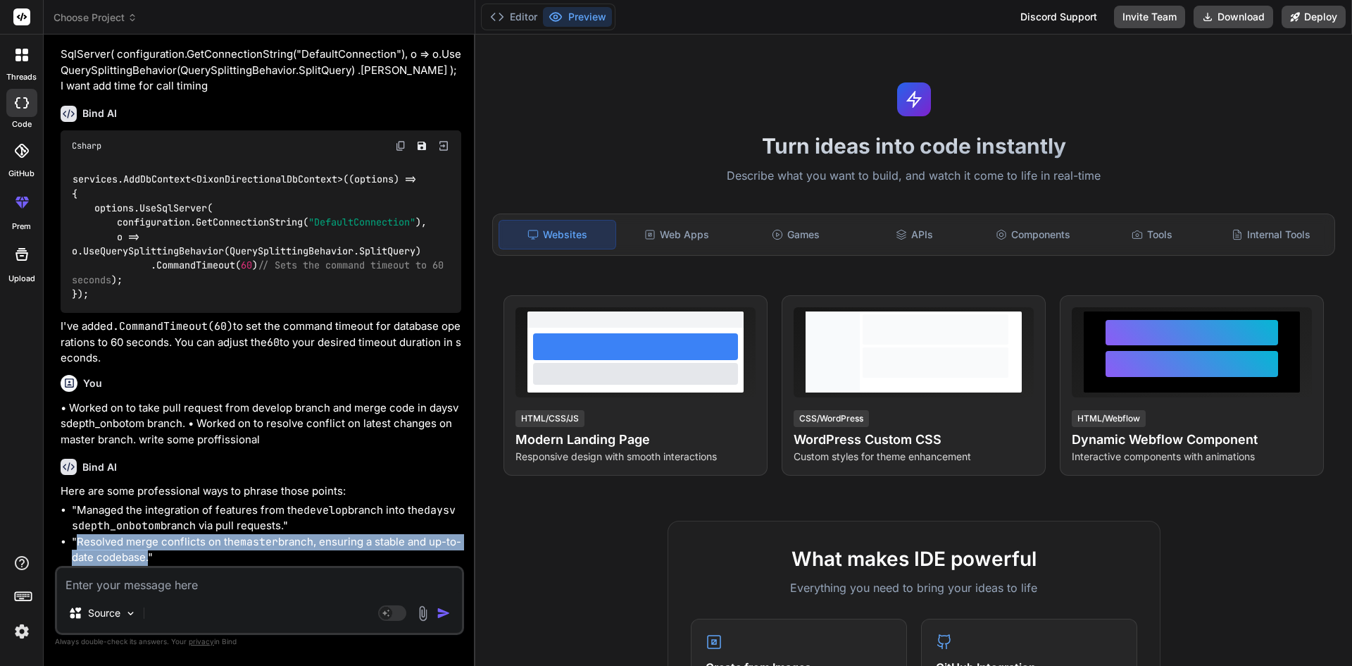
drag, startPoint x: 77, startPoint y: 543, endPoint x: 149, endPoint y: 554, distance: 72.6
click at [149, 554] on li ""Resolved merge conflicts on the master branch, ensuring a stable and up-to-dat…" at bounding box center [266, 550] width 389 height 32
copy li "Resolved merge conflicts on the master branch, ensuring a stable and up-to-date…"
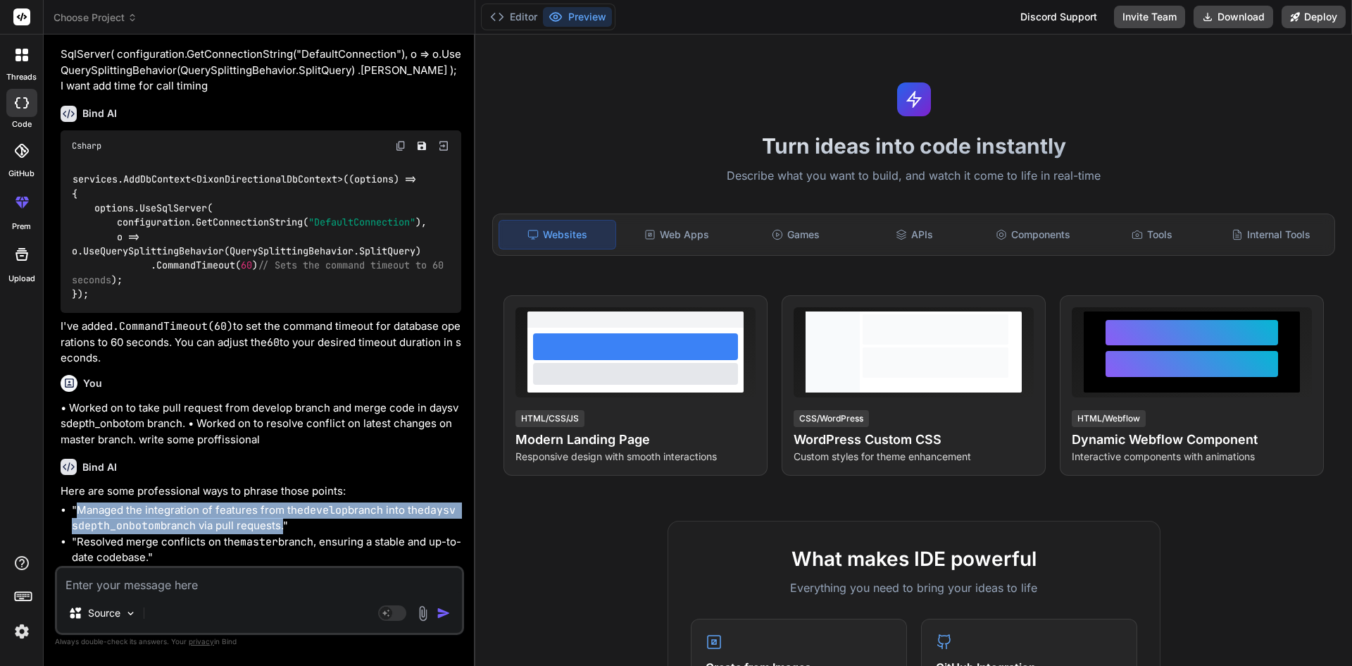
drag, startPoint x: 284, startPoint y: 529, endPoint x: 77, endPoint y: 508, distance: 208.1
click at [77, 508] on li ""Managed the integration of features from the develop branch into the daysvsdep…" at bounding box center [266, 518] width 389 height 32
copy li "Managed the integration of features from the develop branch into the daysvsdept…"
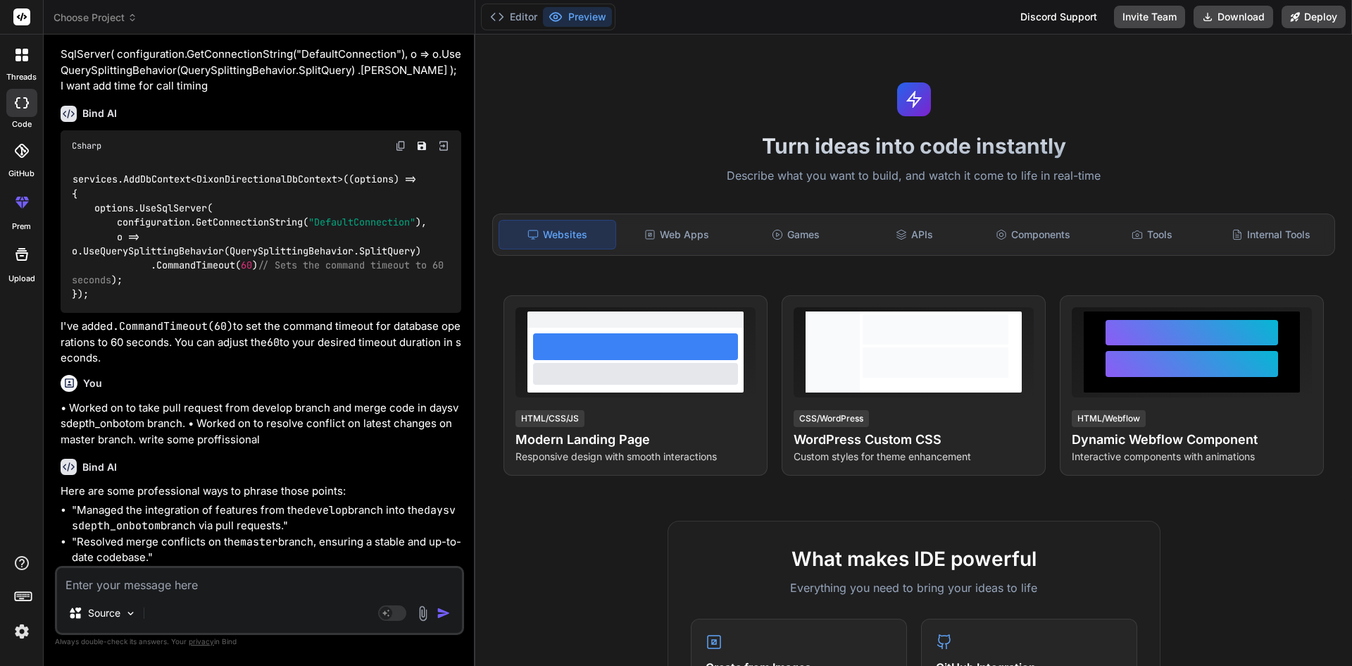
click at [175, 580] on textarea at bounding box center [259, 580] width 405 height 25
paste textarea "• Worked on to push latest changes and update PR."
type textarea "• Worked on to push latest changes and update PR."
type textarea "x"
drag, startPoint x: 263, startPoint y: 442, endPoint x: 141, endPoint y: 437, distance: 122.6
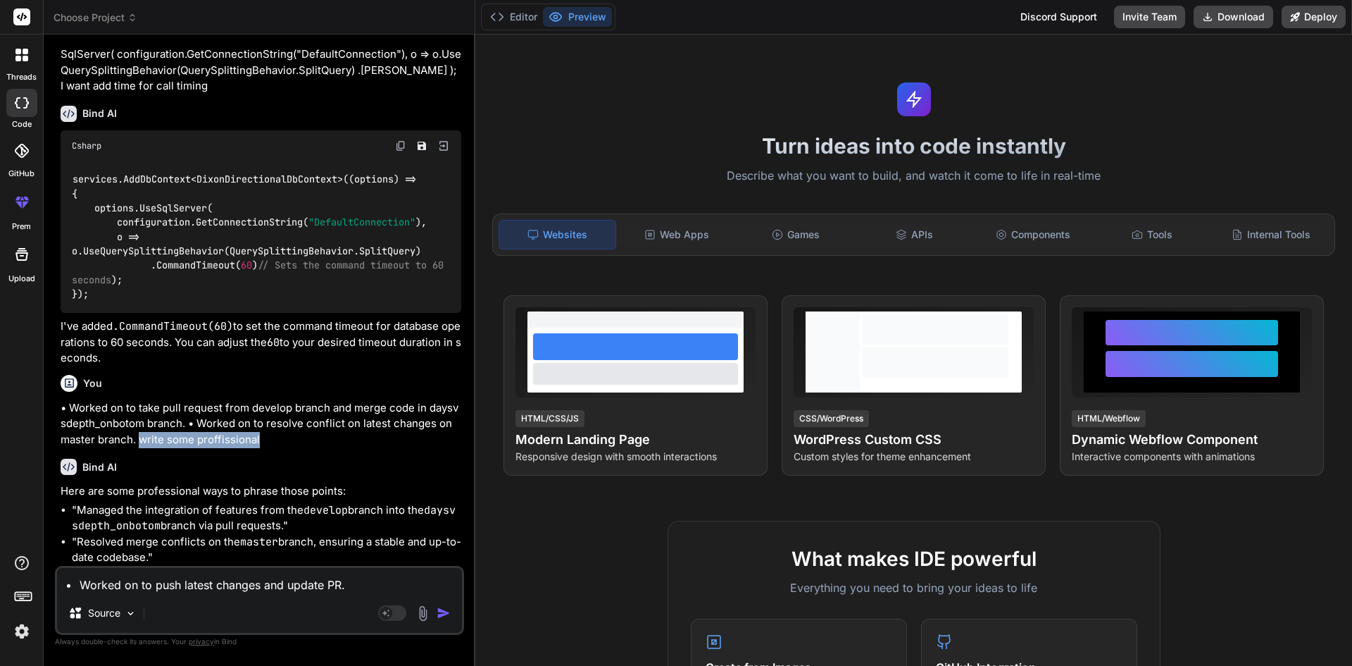
click at [141, 437] on p "• Worked on to take pull request from develop branch and merge code in daysvsde…" at bounding box center [261, 424] width 401 height 48
copy p "write some proffissional"
click at [368, 585] on textarea "• Worked on to push latest changes and update PR." at bounding box center [259, 580] width 405 height 25
type textarea "• Worked on to push latest changes and update PR."
type textarea "x"
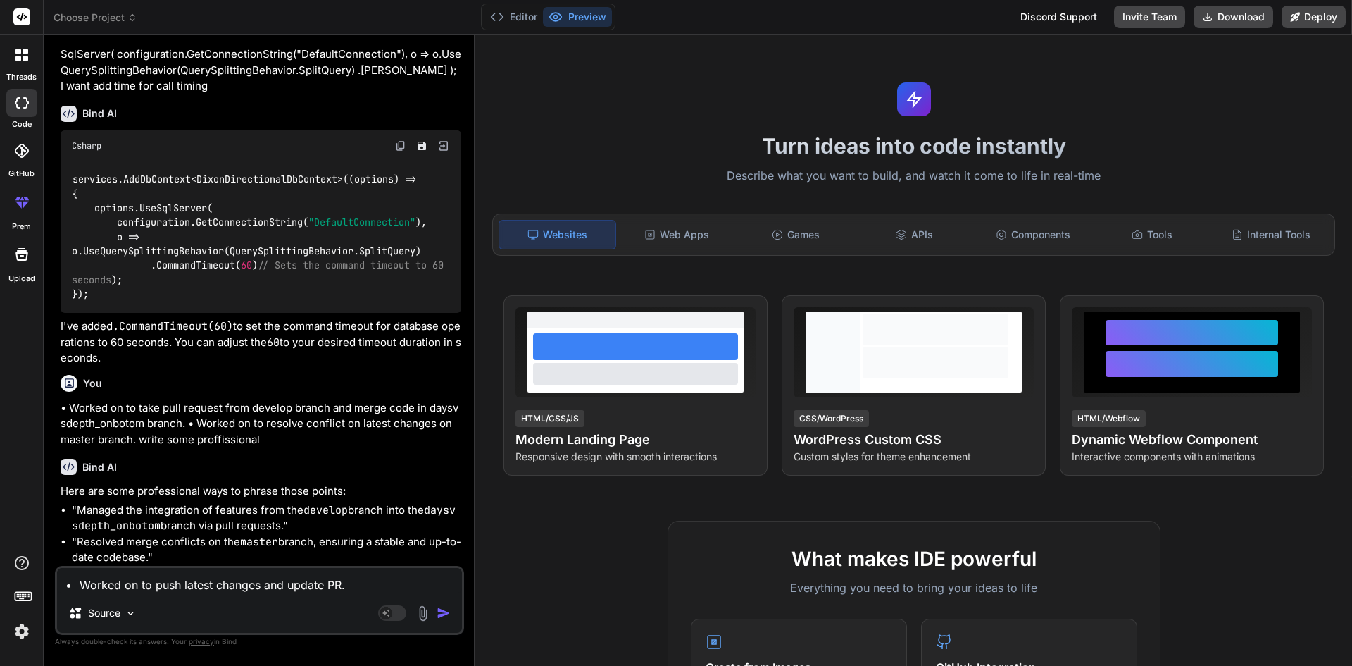
paste textarea "write some proffissional"
type textarea "• Worked on to push latest changes and update PR. write some proffissional"
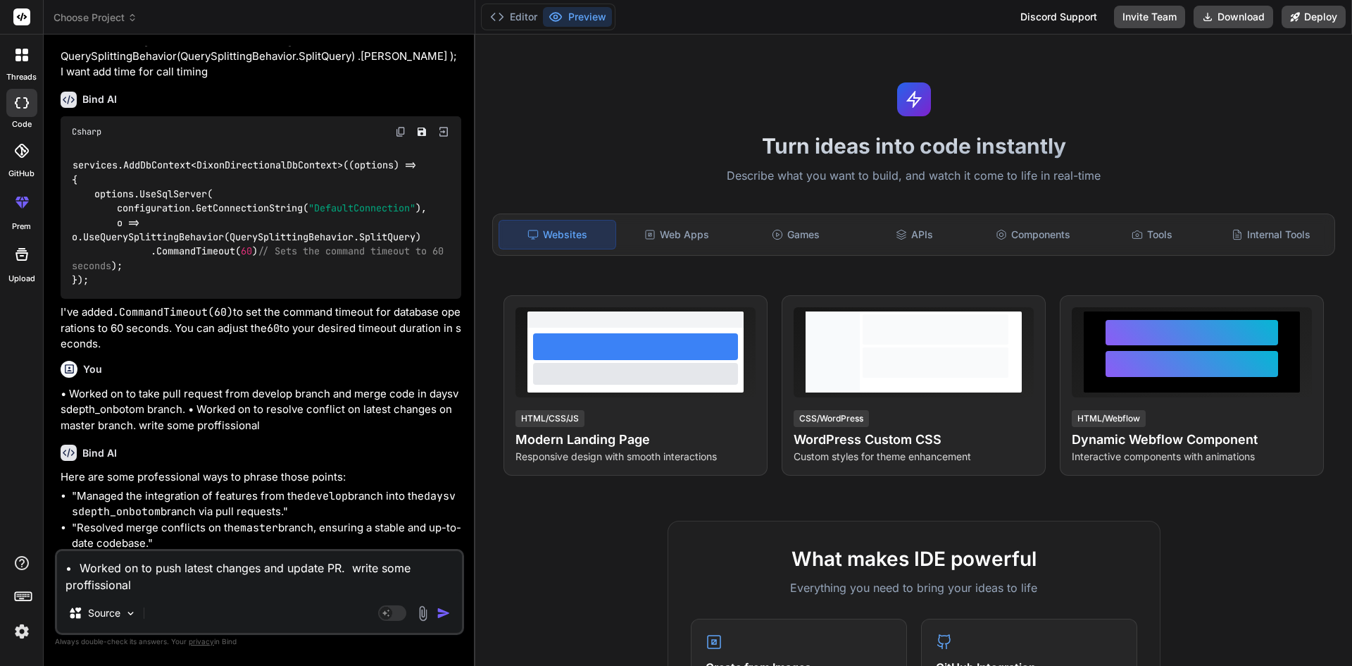
type textarea "x"
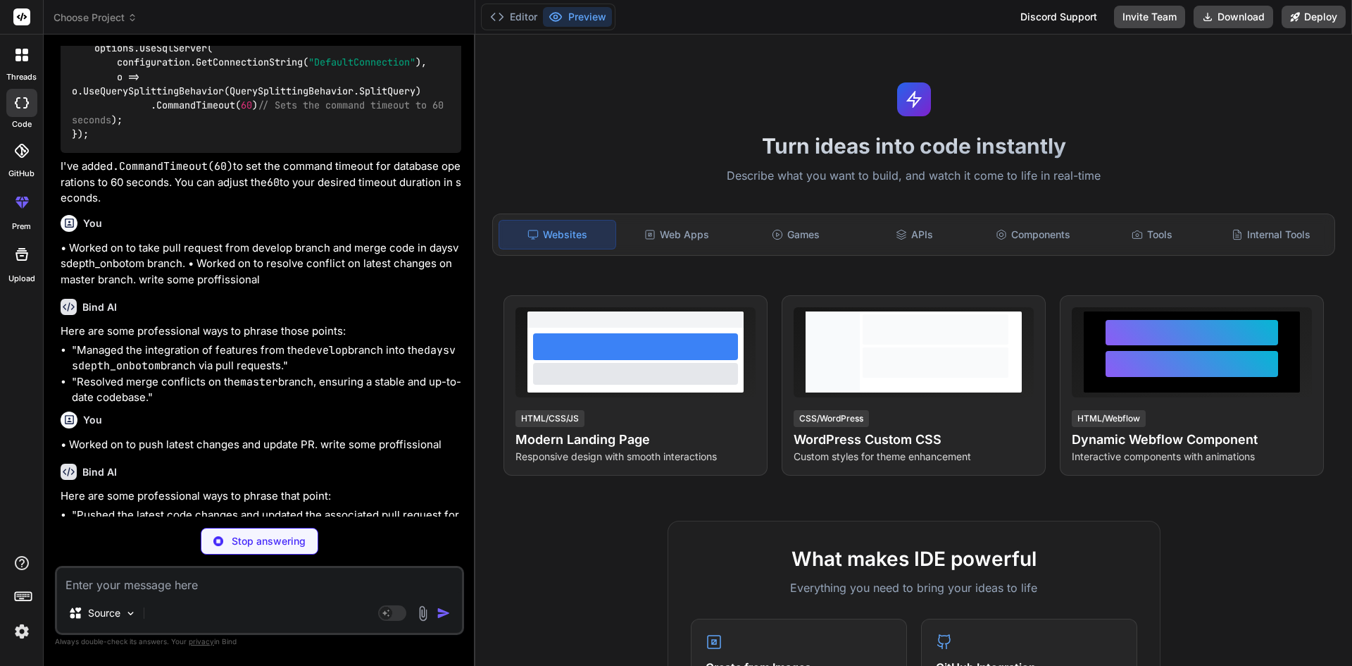
scroll to position [361, 0]
type textarea "x"
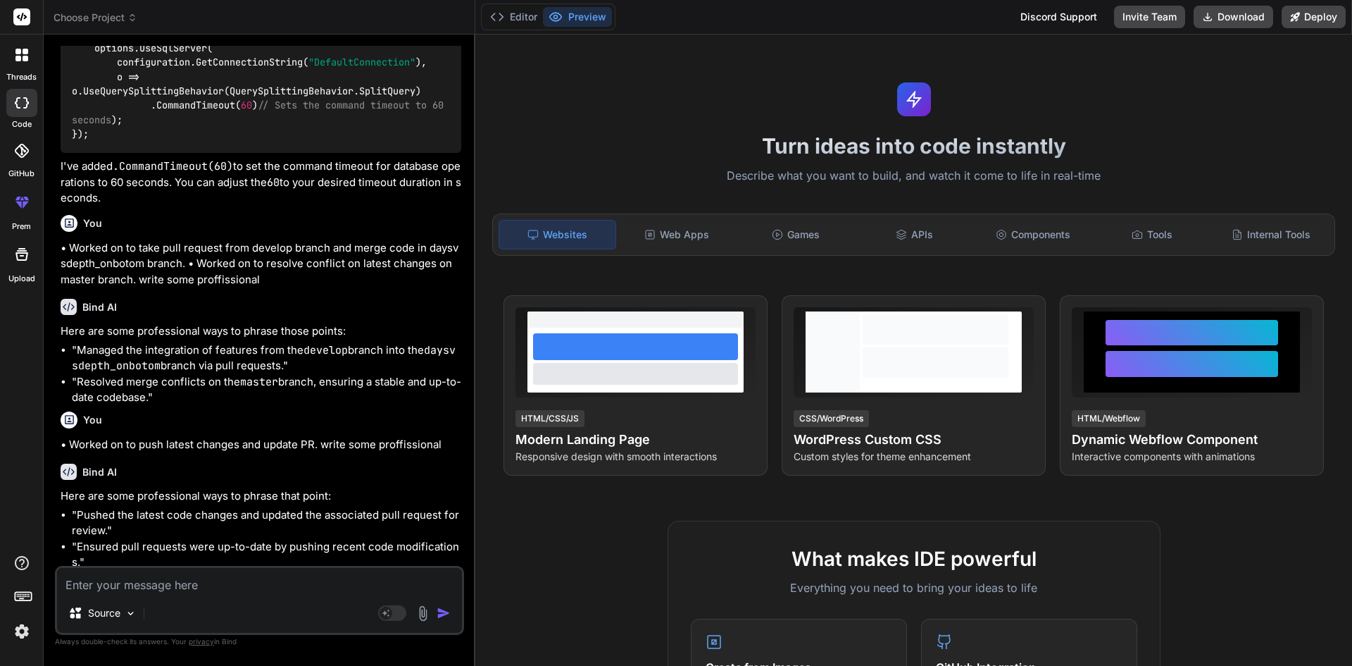
scroll to position [411, 0]
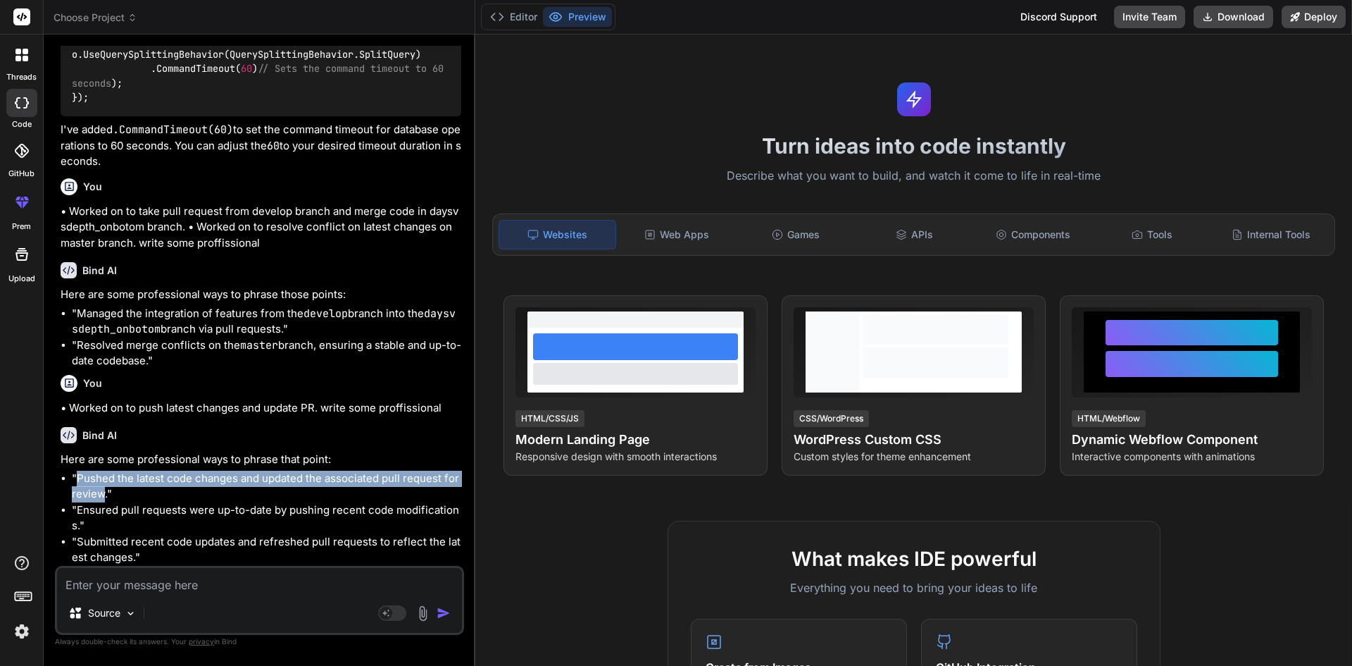
drag, startPoint x: 75, startPoint y: 475, endPoint x: 104, endPoint y: 491, distance: 33.7
click at [104, 491] on li ""Pushed the latest code changes and updated the associated pull request for rev…" at bounding box center [266, 486] width 389 height 32
copy li "Pushed the latest code changes and updated the associated pull request for revi…"
